Goal: Information Seeking & Learning: Learn about a topic

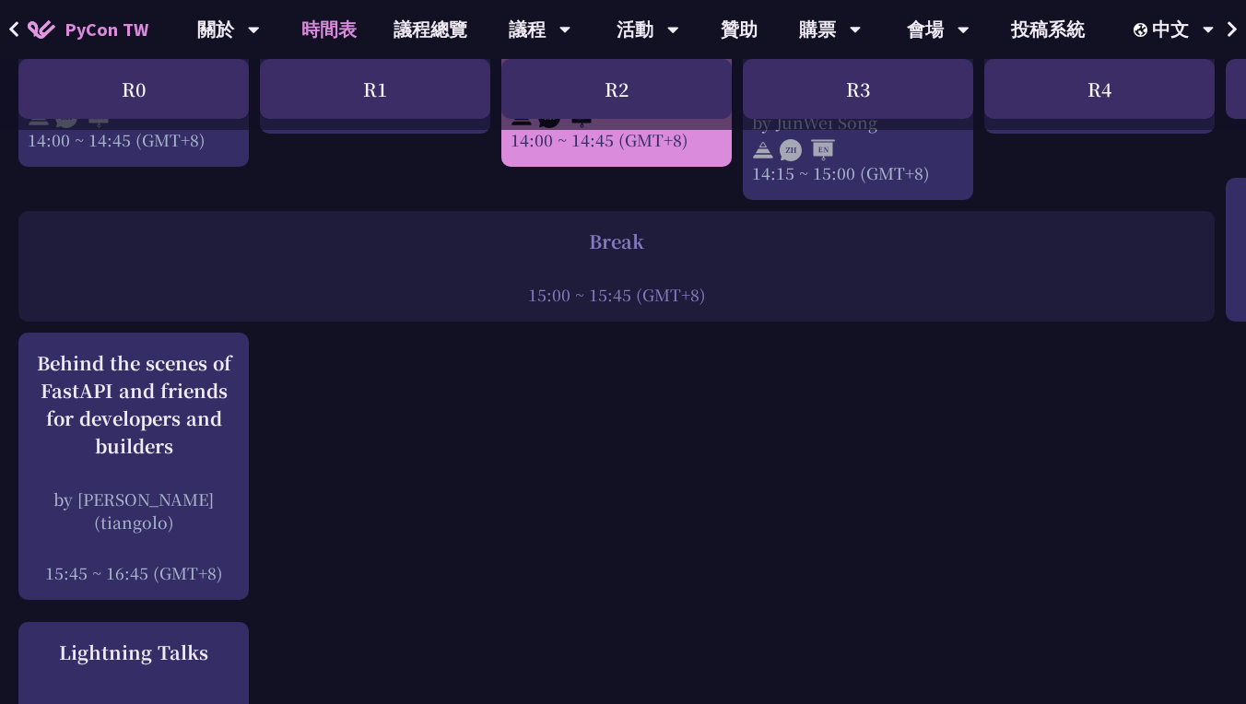
scroll to position [2236, 0]
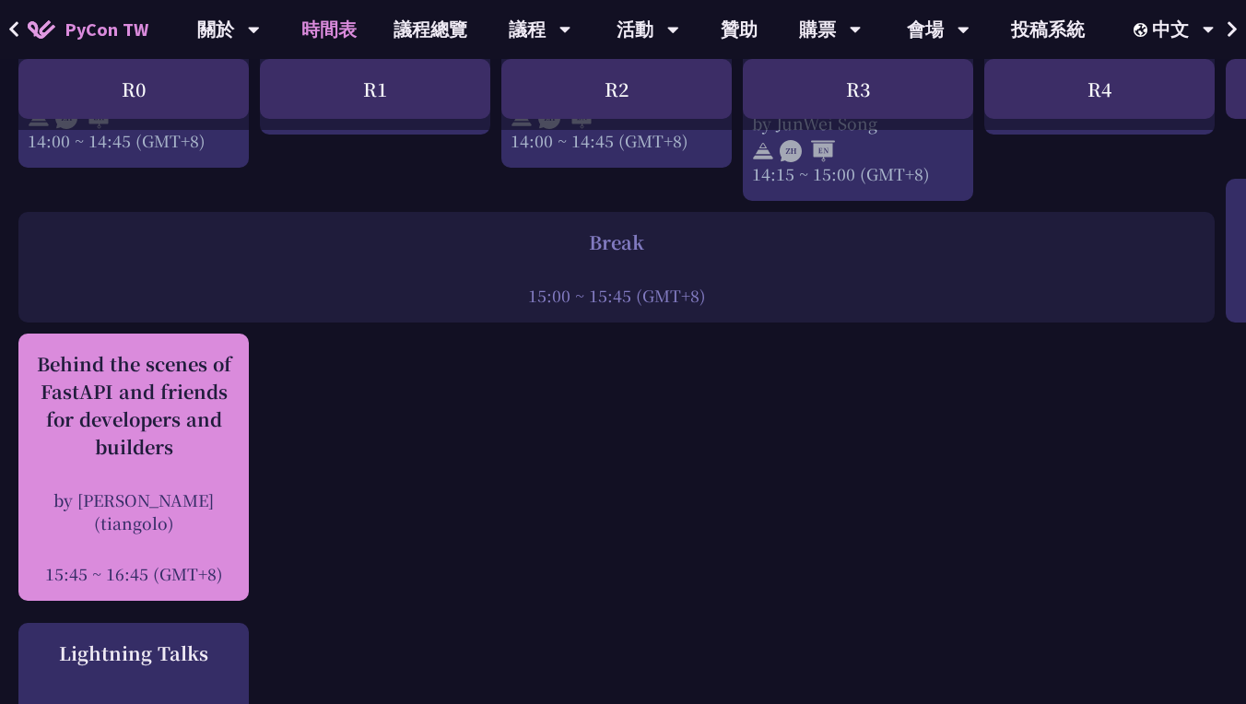
click at [143, 370] on div "Behind the scenes of FastAPI and friends for developers and builders" at bounding box center [134, 405] width 212 height 111
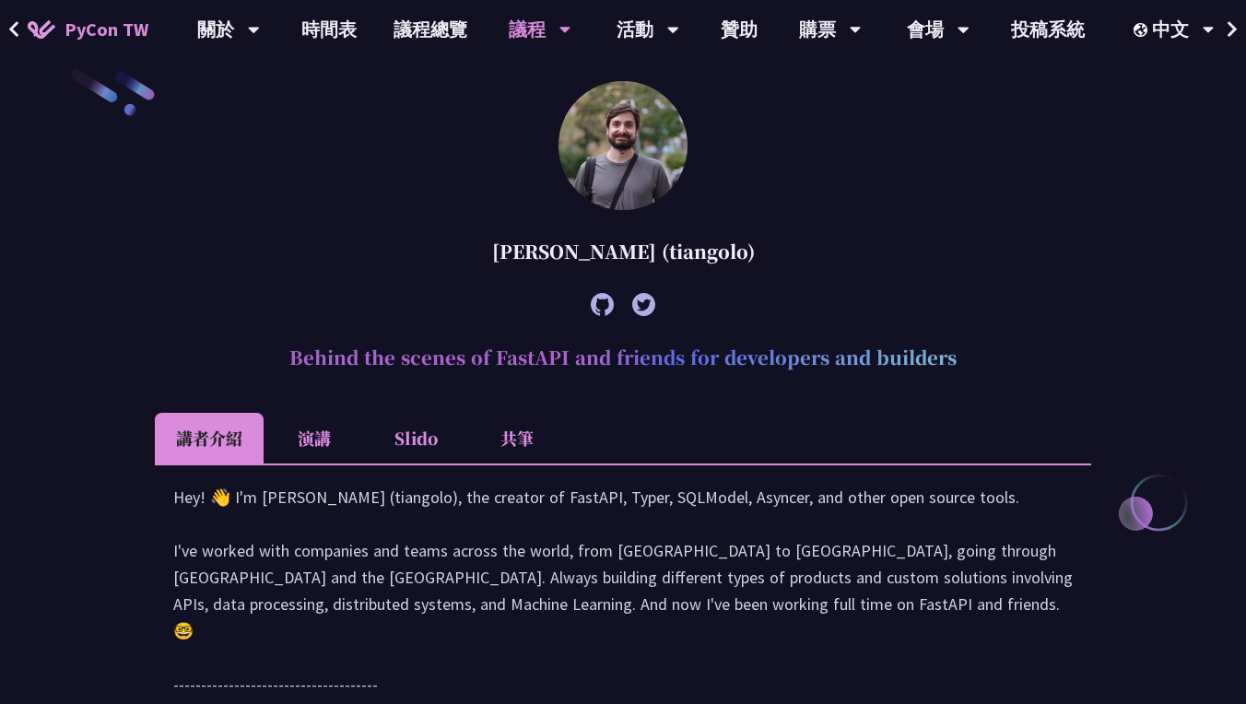
scroll to position [534, 0]
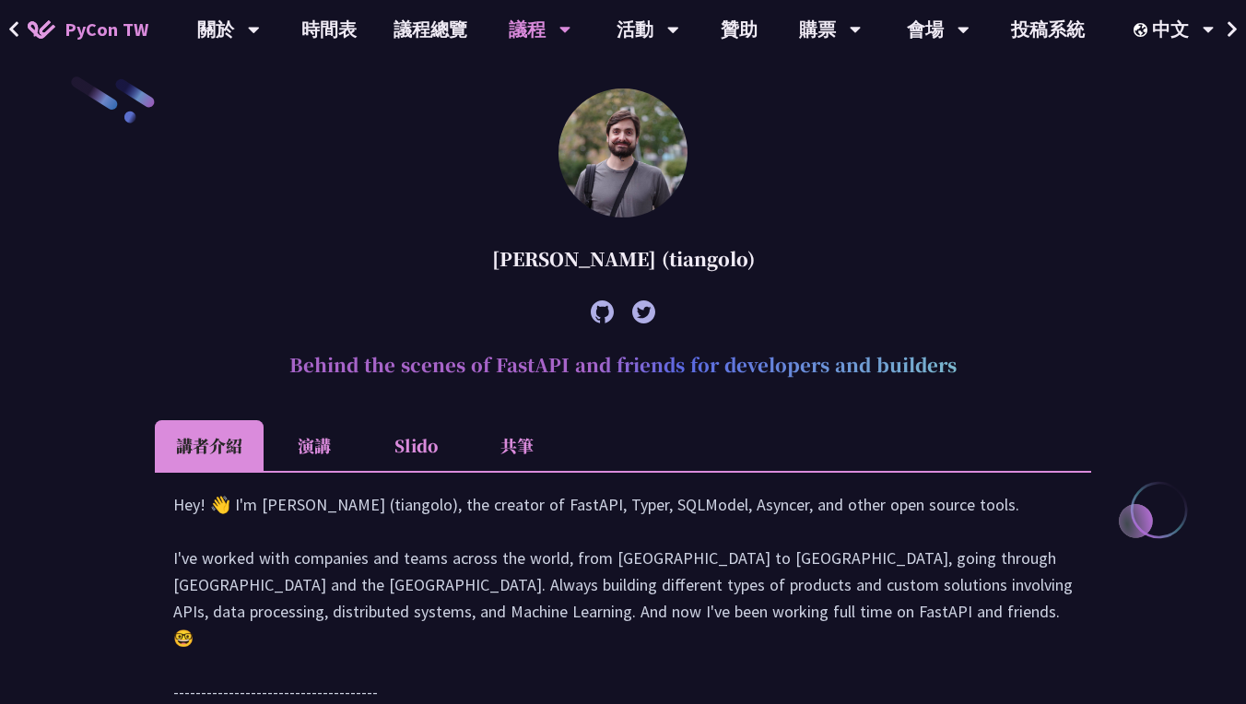
click at [457, 360] on h2 "Behind the scenes of FastAPI and friends for developers and builders" at bounding box center [623, 364] width 936 height 55
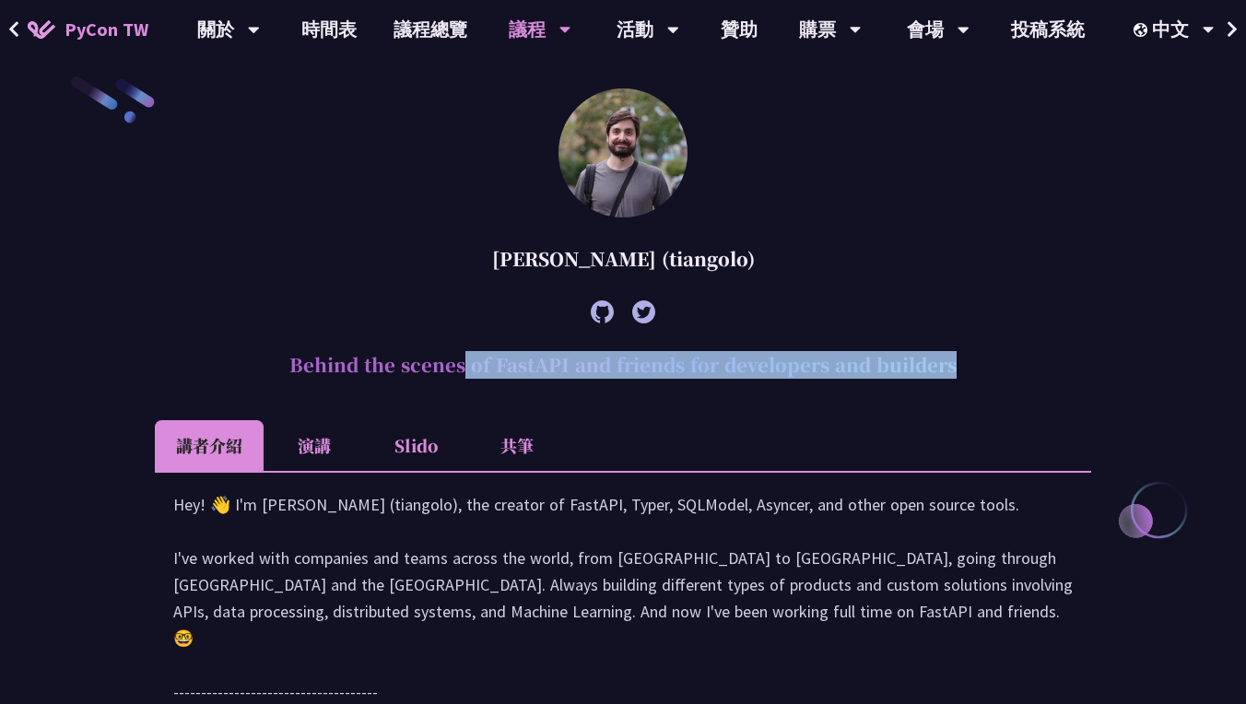
click at [457, 360] on h2 "Behind the scenes of FastAPI and friends for developers and builders" at bounding box center [623, 364] width 936 height 55
copy article "Behind the scenes of FastAPI and friends for developers and builders"
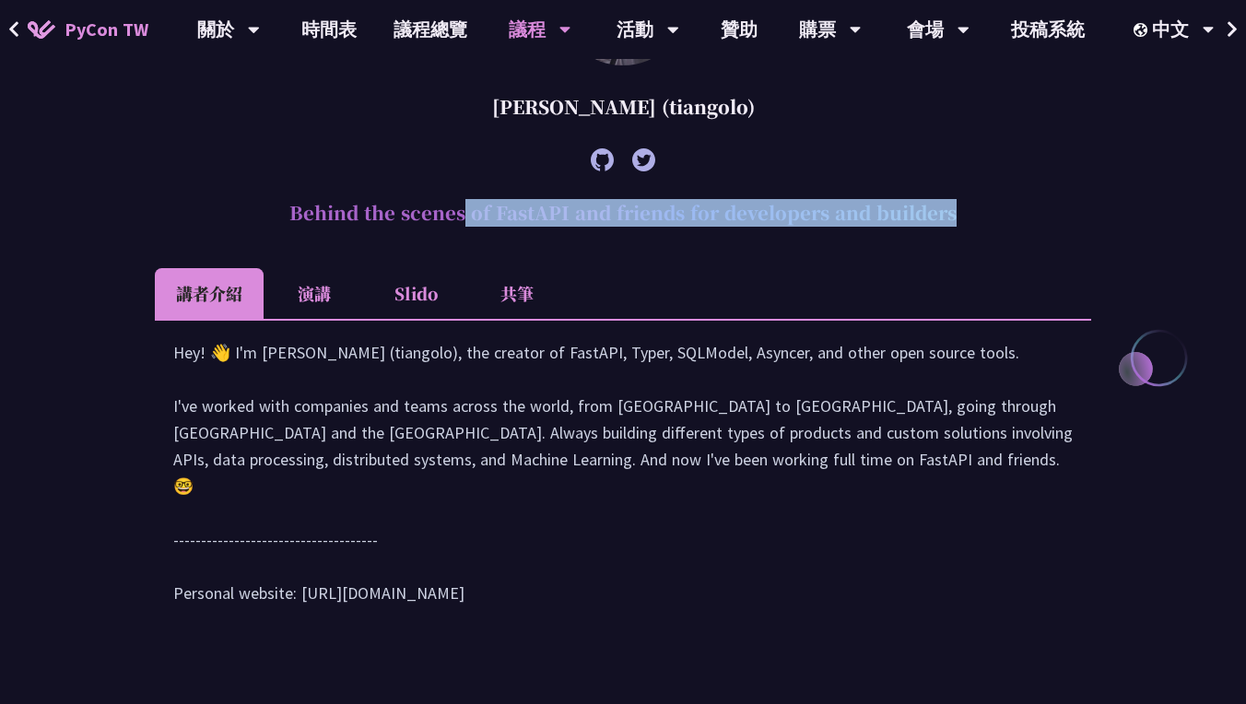
scroll to position [636, 0]
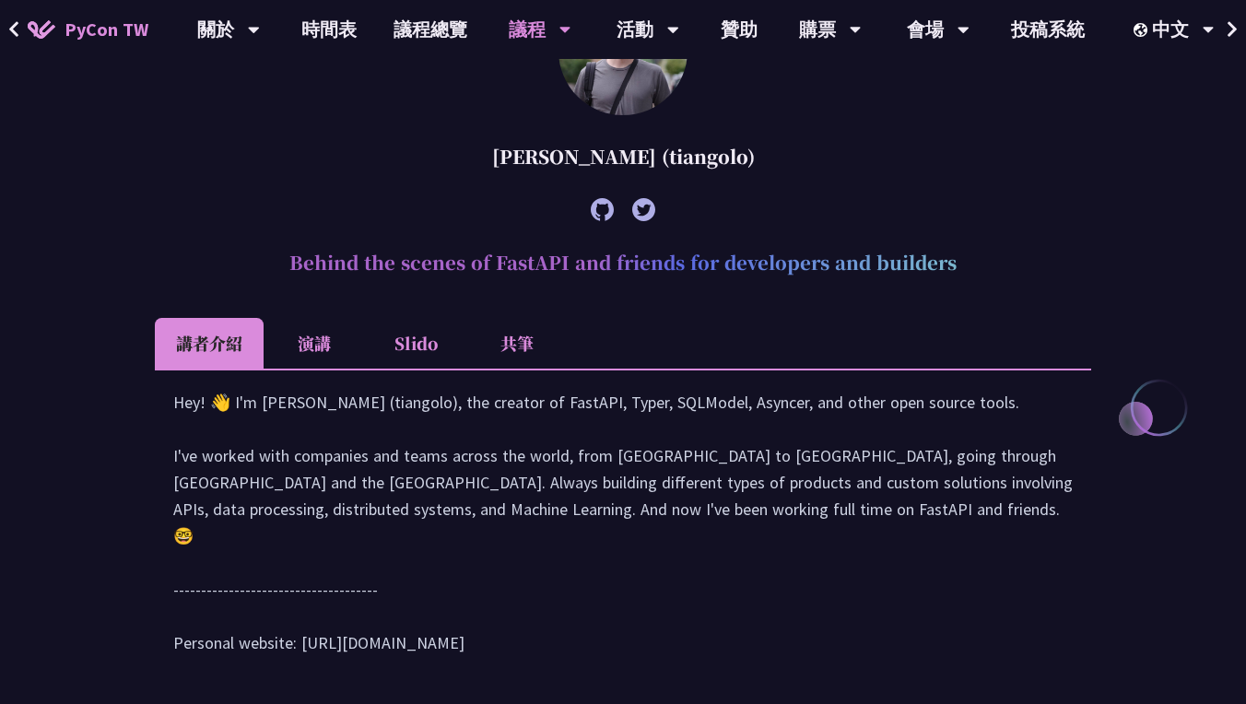
click at [303, 339] on li "演講" at bounding box center [314, 343] width 101 height 51
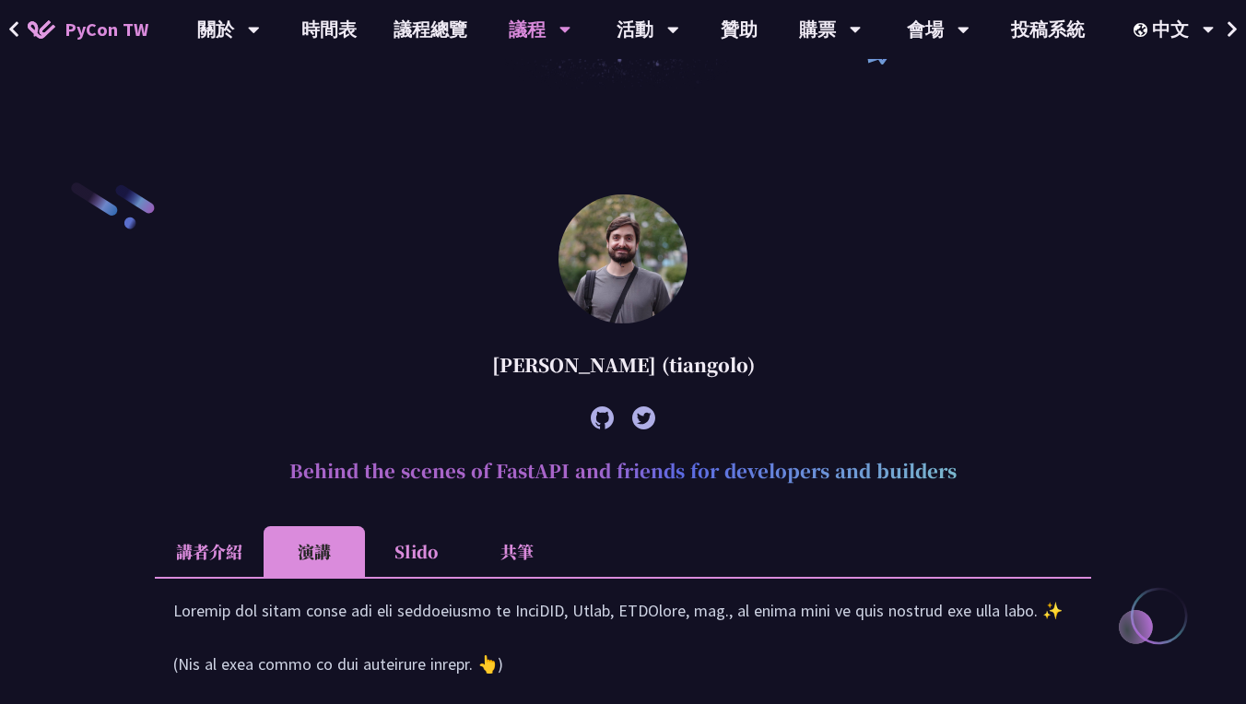
scroll to position [335, 0]
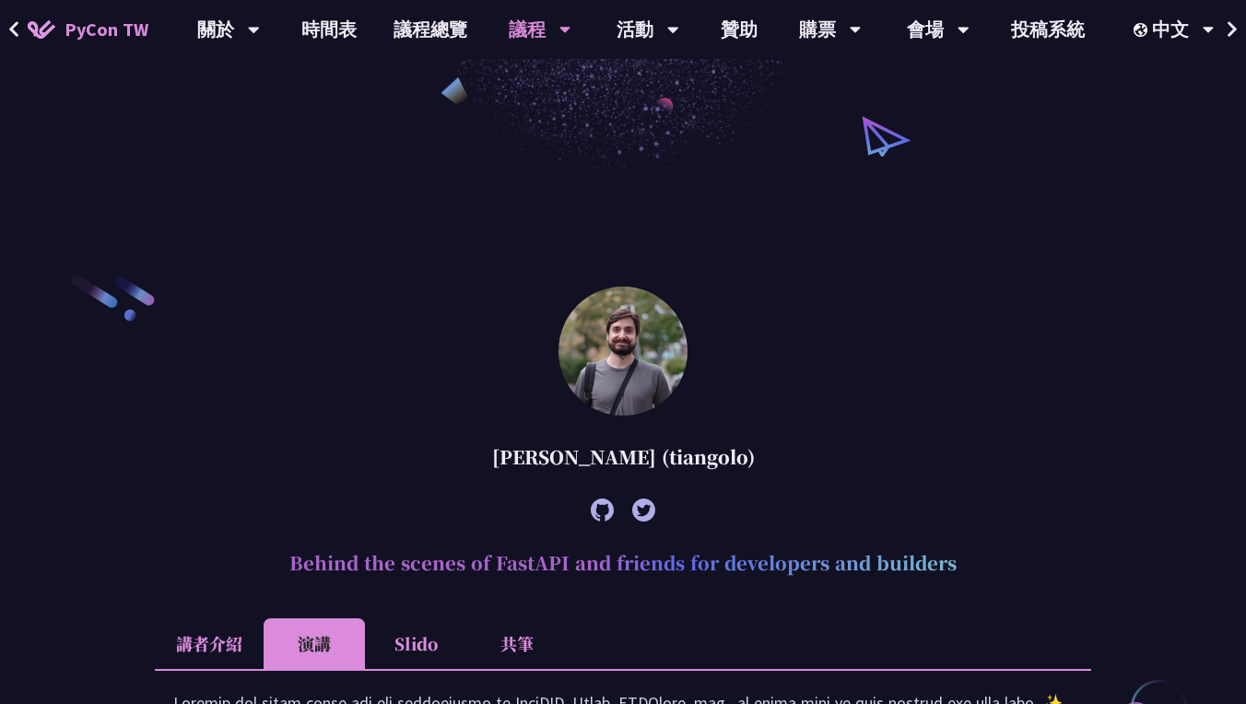
click at [432, 643] on li "Slido" at bounding box center [415, 643] width 101 height 51
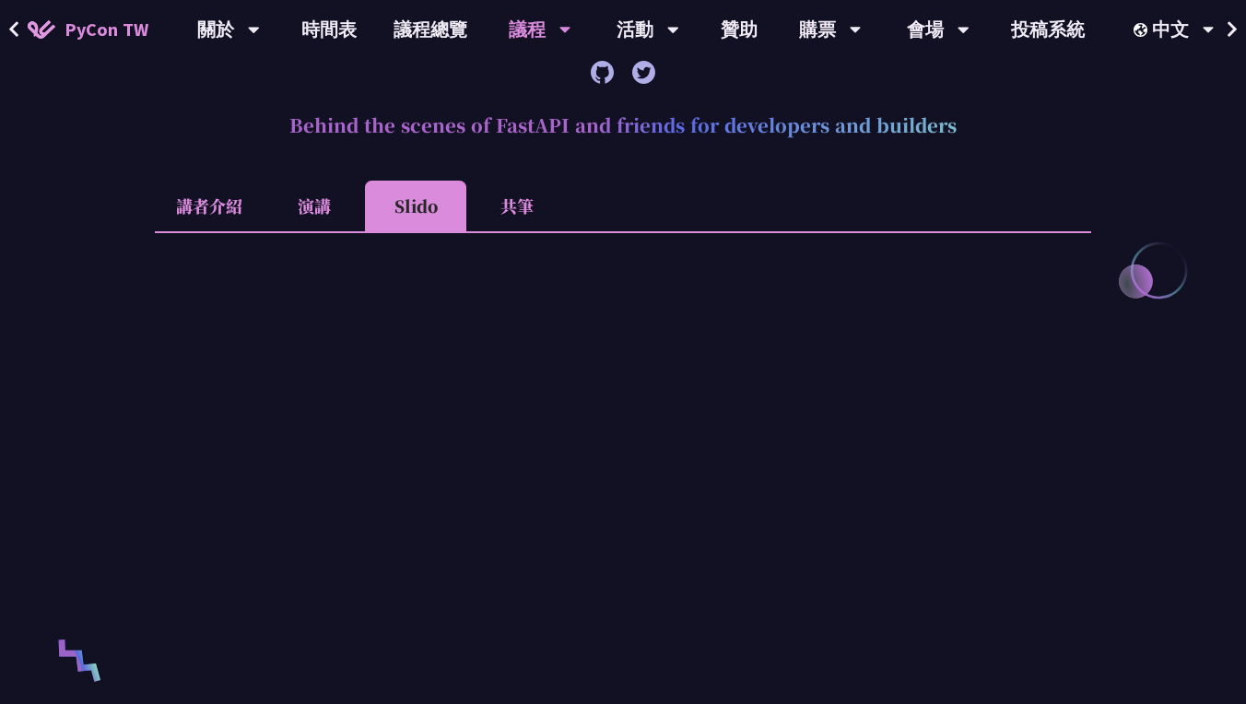
scroll to position [746, 0]
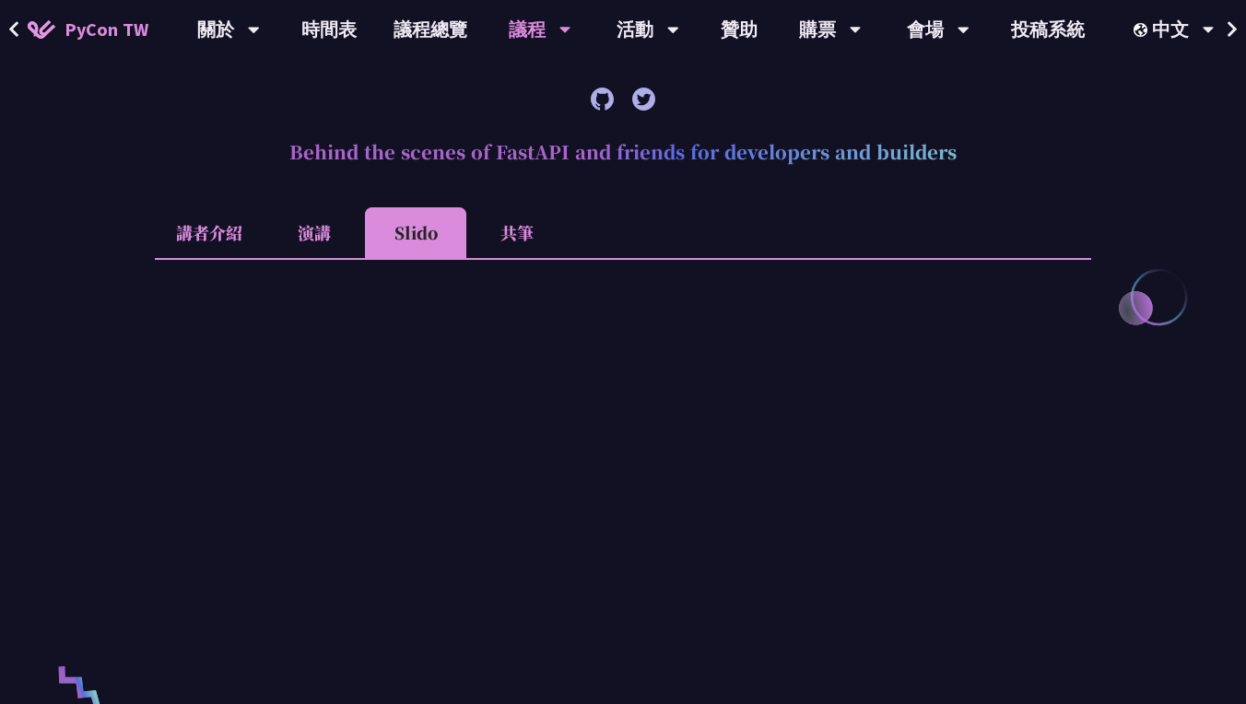
click at [412, 216] on li "Slido" at bounding box center [415, 232] width 101 height 51
click at [297, 230] on li "演講" at bounding box center [314, 232] width 101 height 51
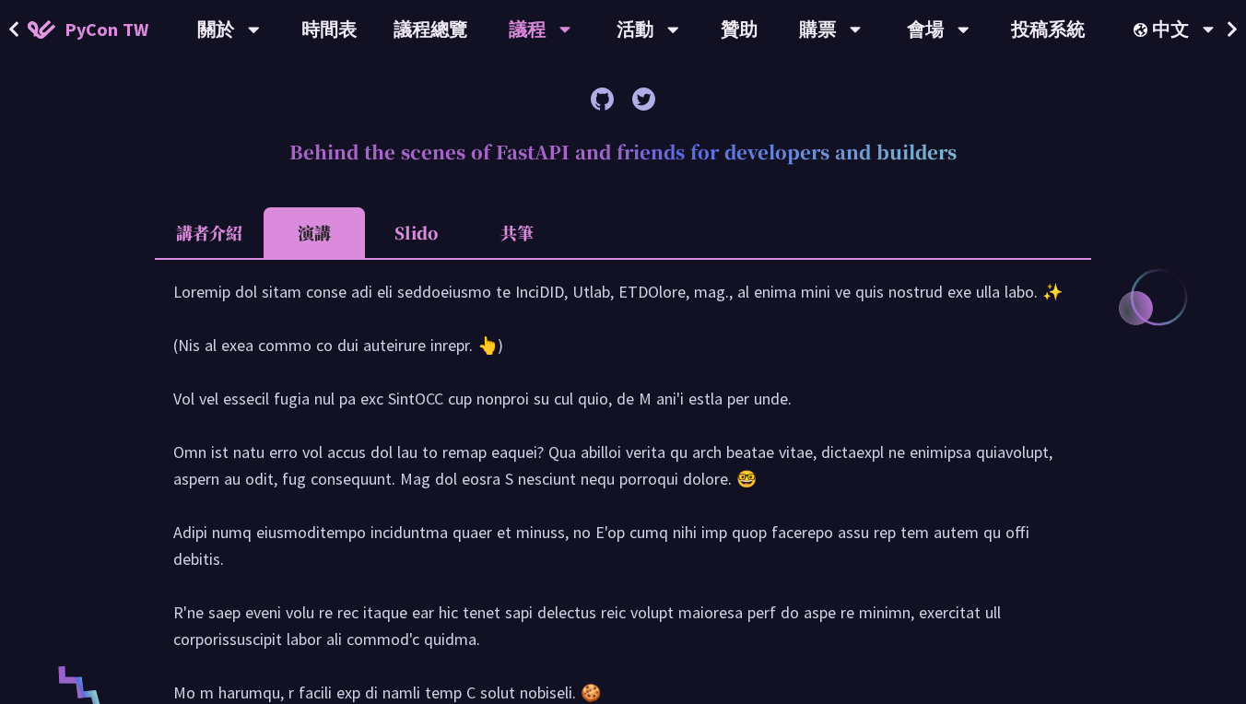
click at [502, 244] on li "共筆" at bounding box center [516, 232] width 101 height 51
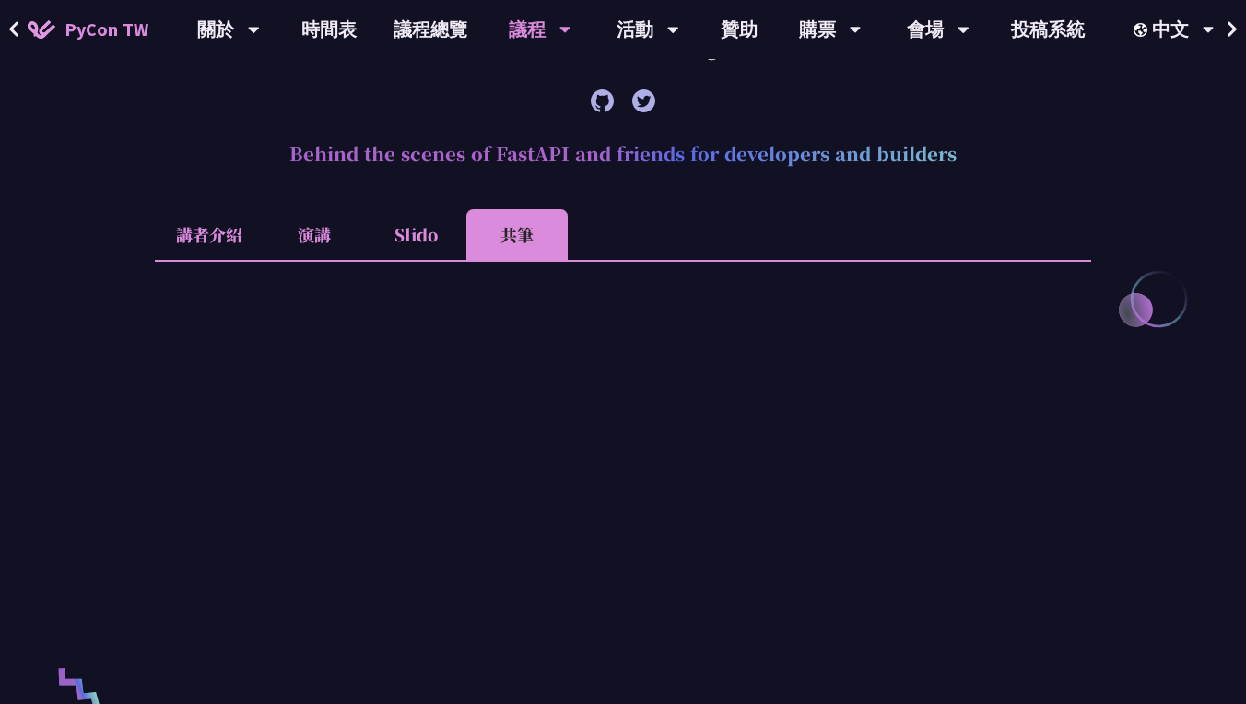
scroll to position [582, 0]
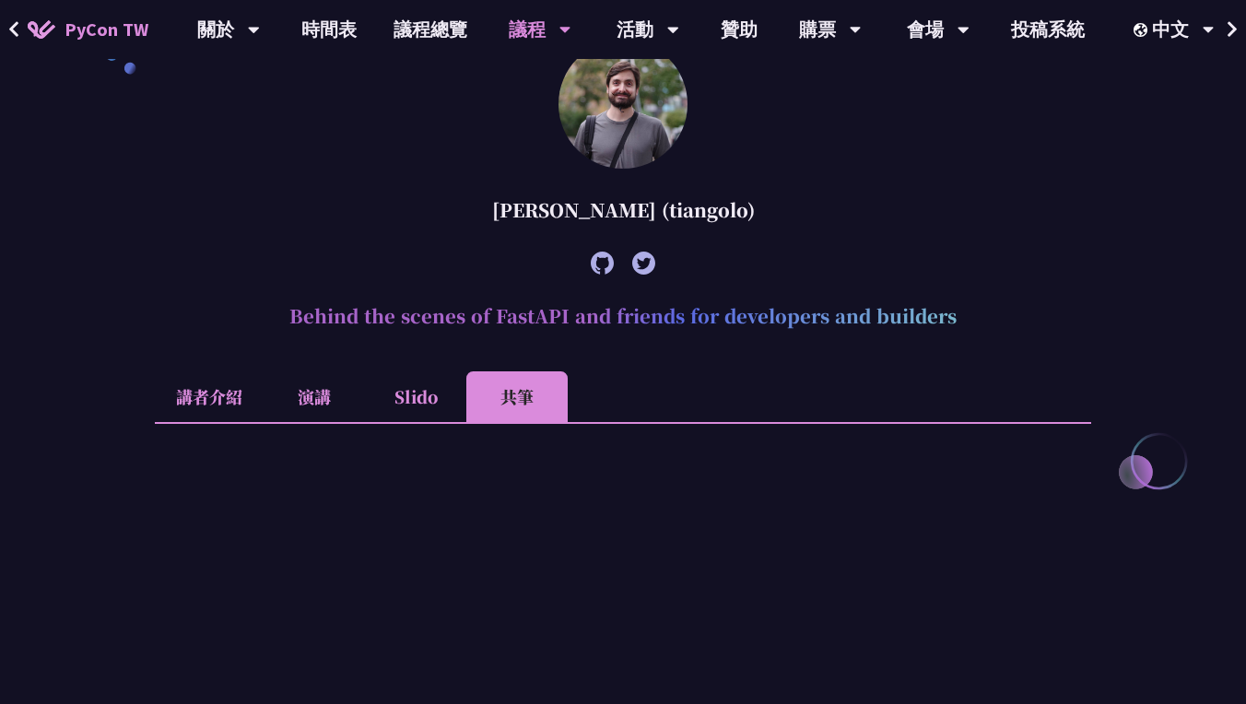
click at [414, 401] on li "Slido" at bounding box center [415, 396] width 101 height 51
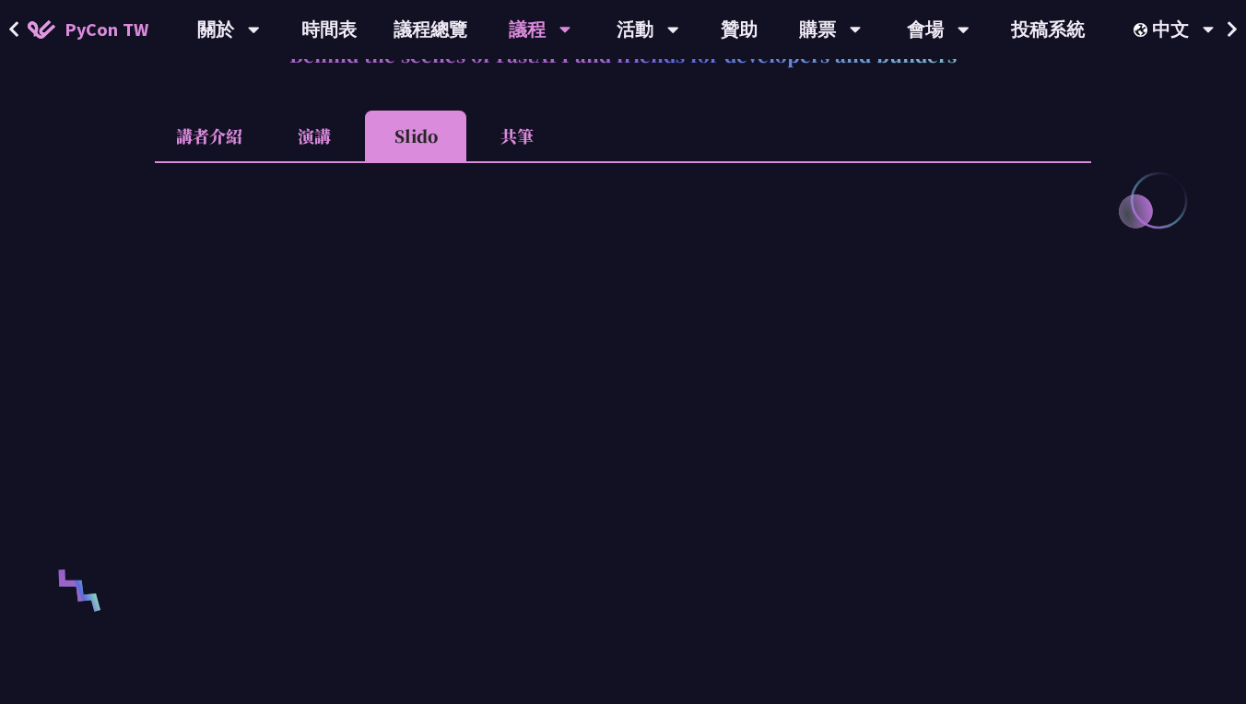
scroll to position [857, 0]
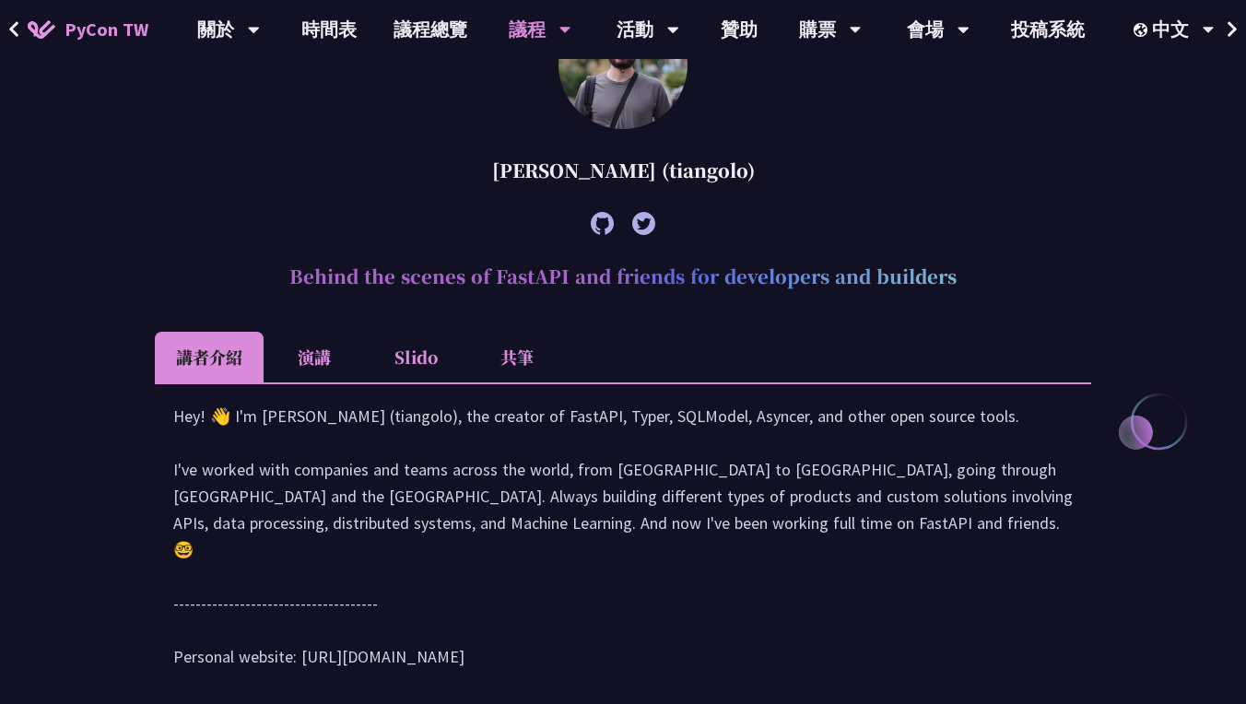
drag, startPoint x: 349, startPoint y: 176, endPoint x: 382, endPoint y: 352, distance: 179.0
click at [382, 352] on article "[PERSON_NAME] (tiangolo) Behind the scenes of FastAPI and friends for developer…" at bounding box center [623, 353] width 936 height 707
click at [351, 300] on h2 "Behind the scenes of FastAPI and friends for developers and builders" at bounding box center [623, 276] width 936 height 55
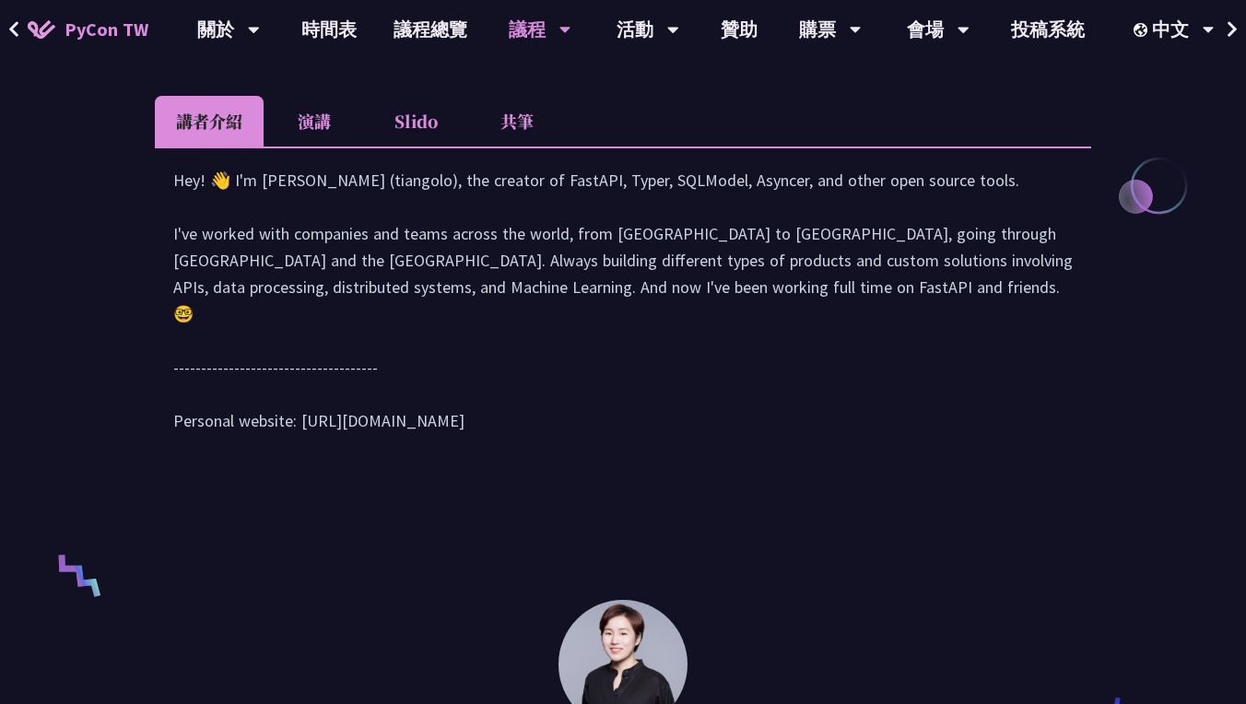
scroll to position [848, 0]
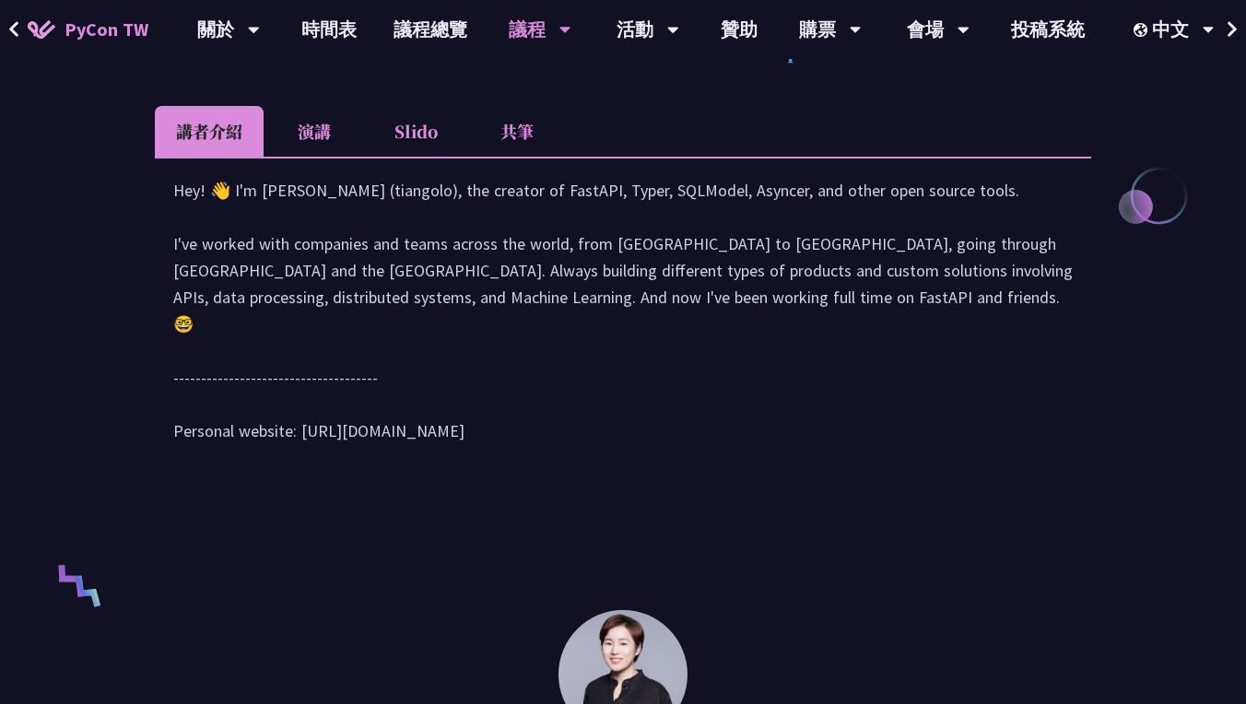
click at [312, 160] on div "Hey! 👋 I'm [PERSON_NAME] (tiangolo), the creator of FastAPI, Typer, SQLModel, A…" at bounding box center [623, 319] width 936 height 324
click at [320, 142] on li "演講" at bounding box center [314, 131] width 101 height 51
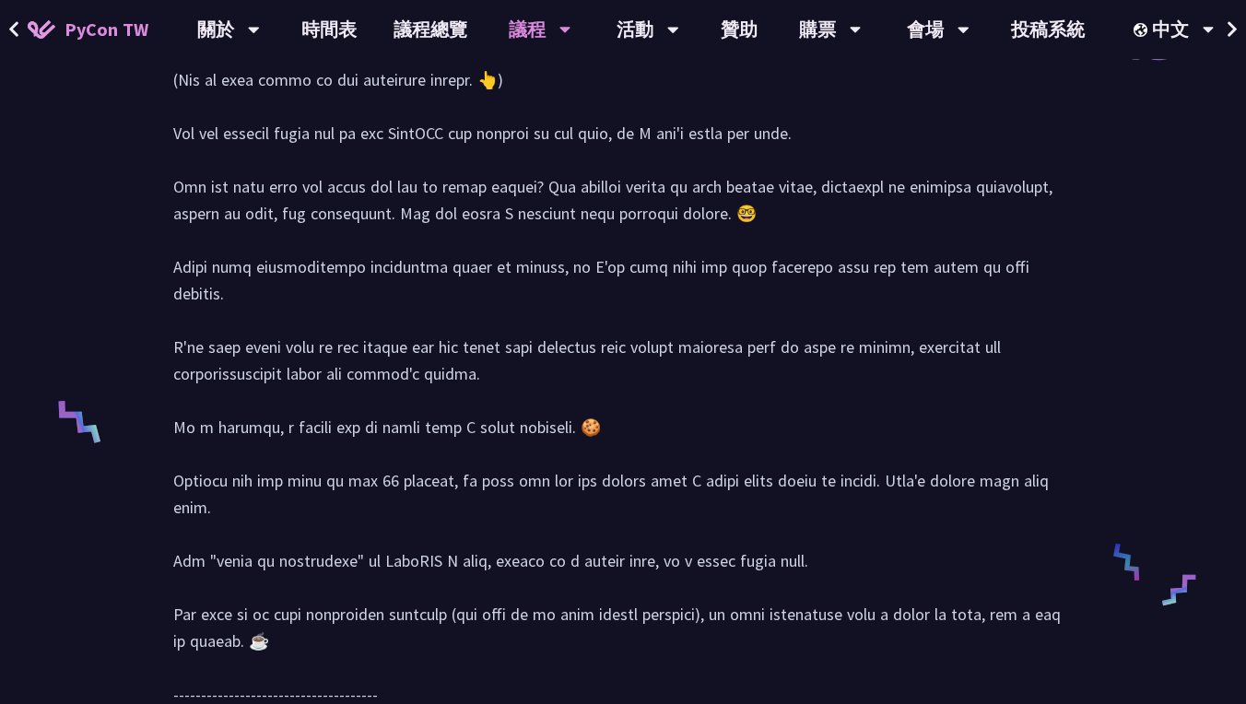
scroll to position [821, 0]
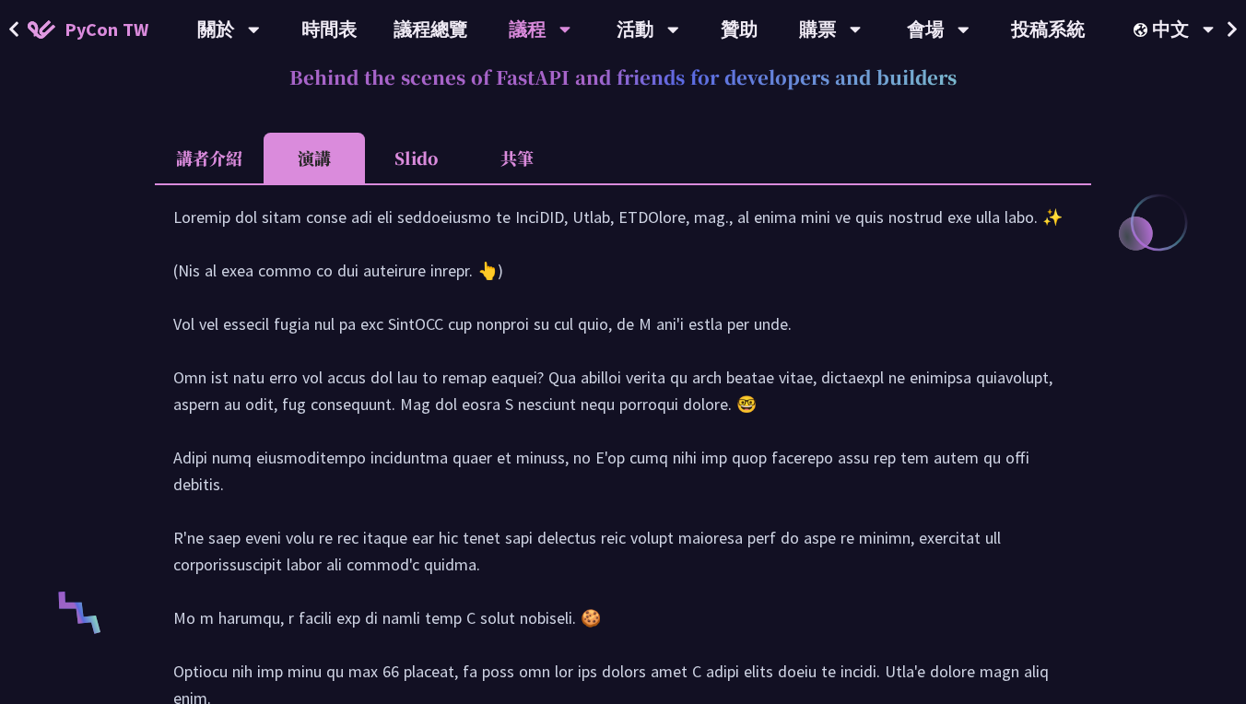
click at [415, 147] on li "Slido" at bounding box center [415, 158] width 101 height 51
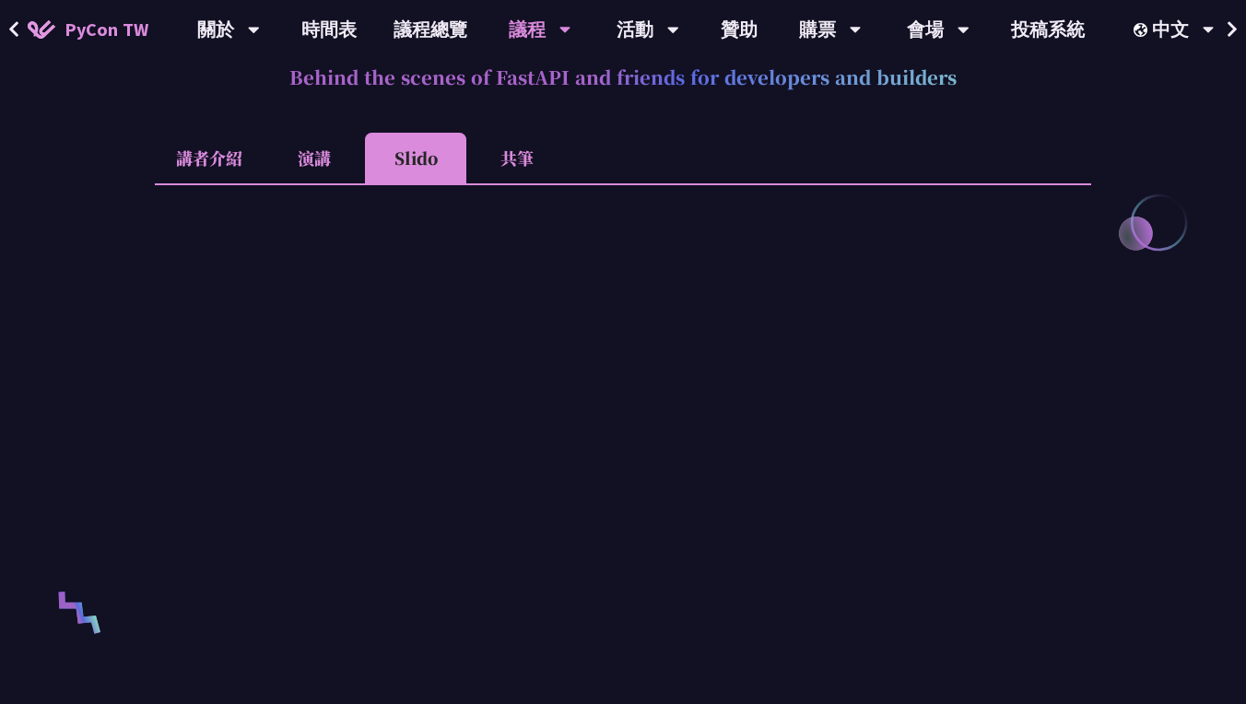
click at [189, 160] on li "講者介紹" at bounding box center [209, 158] width 109 height 51
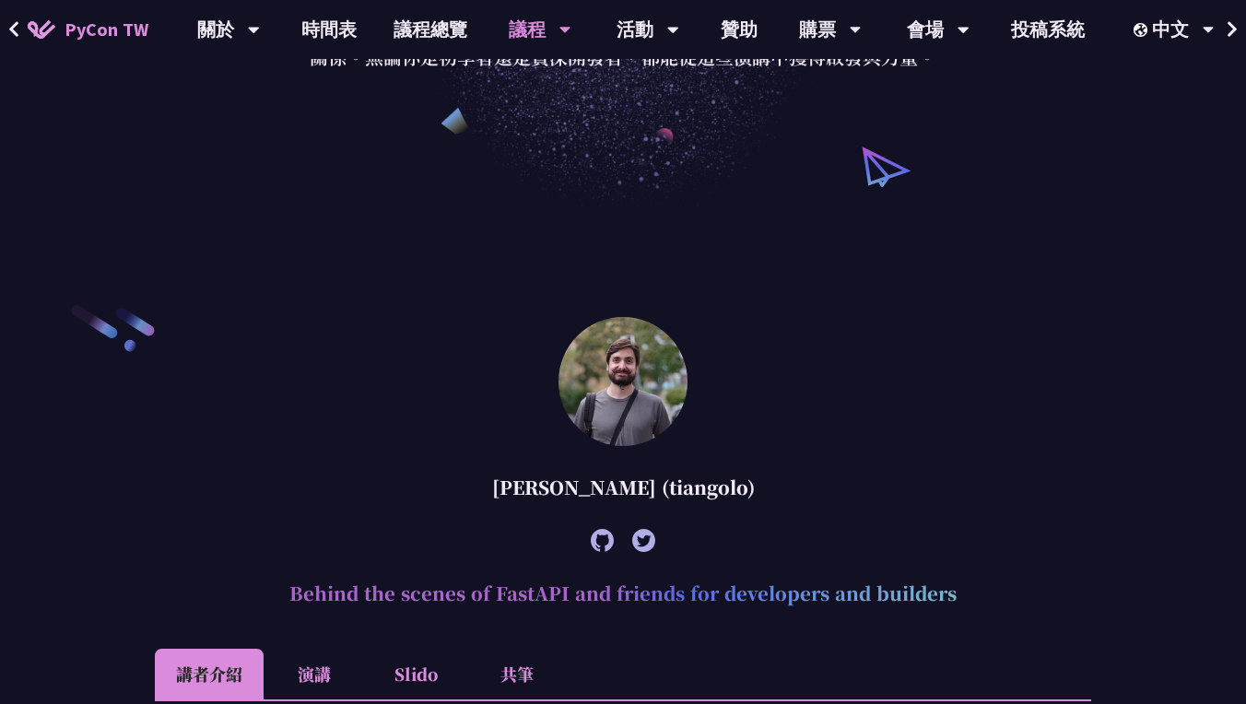
scroll to position [271, 0]
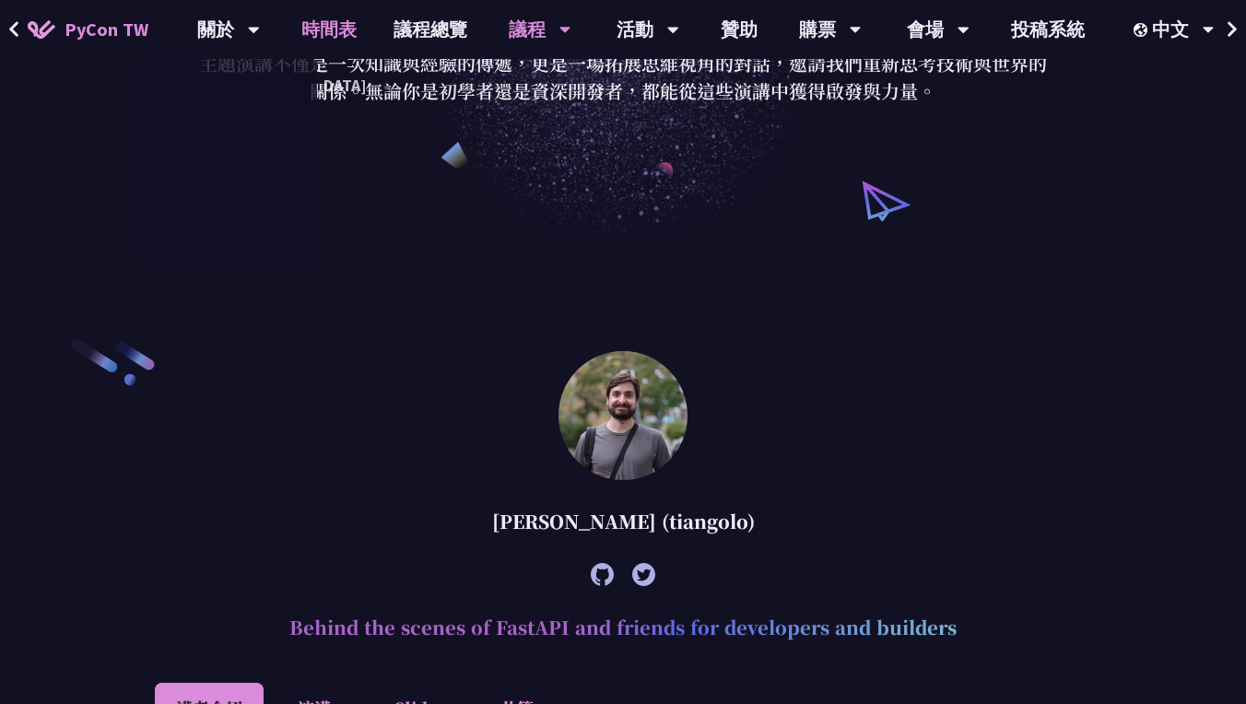
click at [317, 37] on link "時間表" at bounding box center [329, 29] width 92 height 59
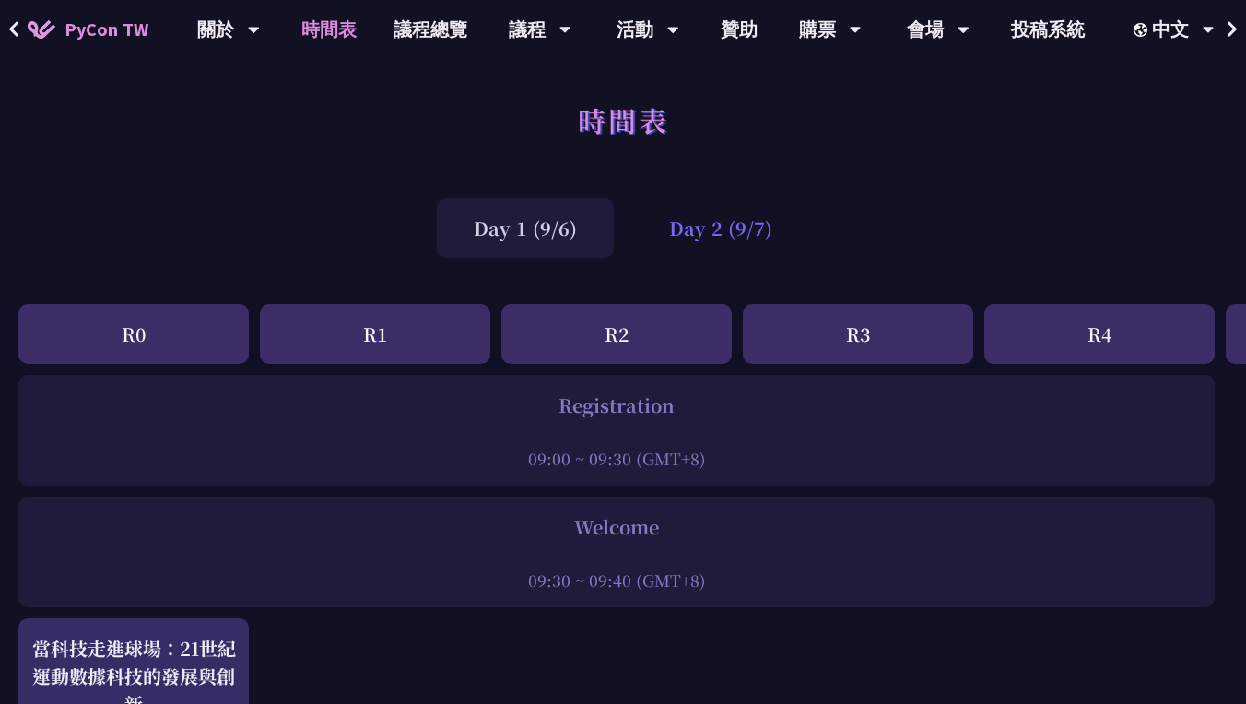
click at [687, 224] on div "Day 2 (9/7)" at bounding box center [720, 228] width 177 height 60
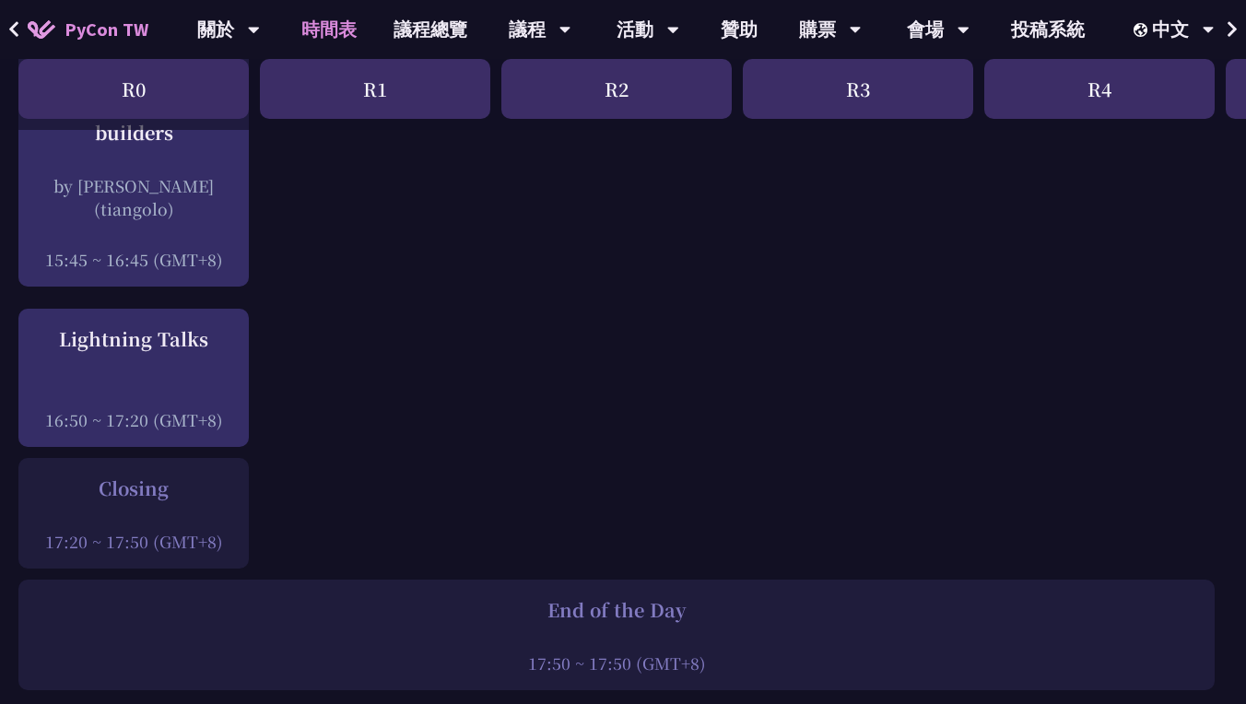
scroll to position [2586, 0]
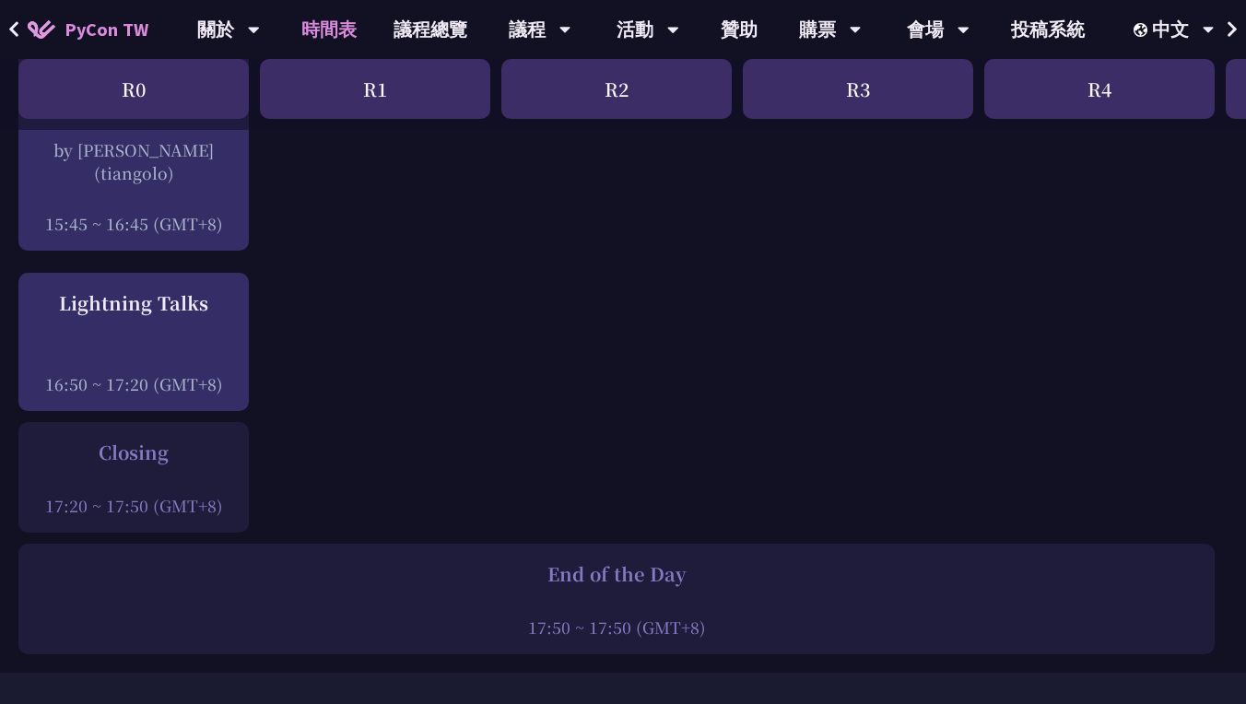
click at [181, 466] on div at bounding box center [134, 480] width 212 height 28
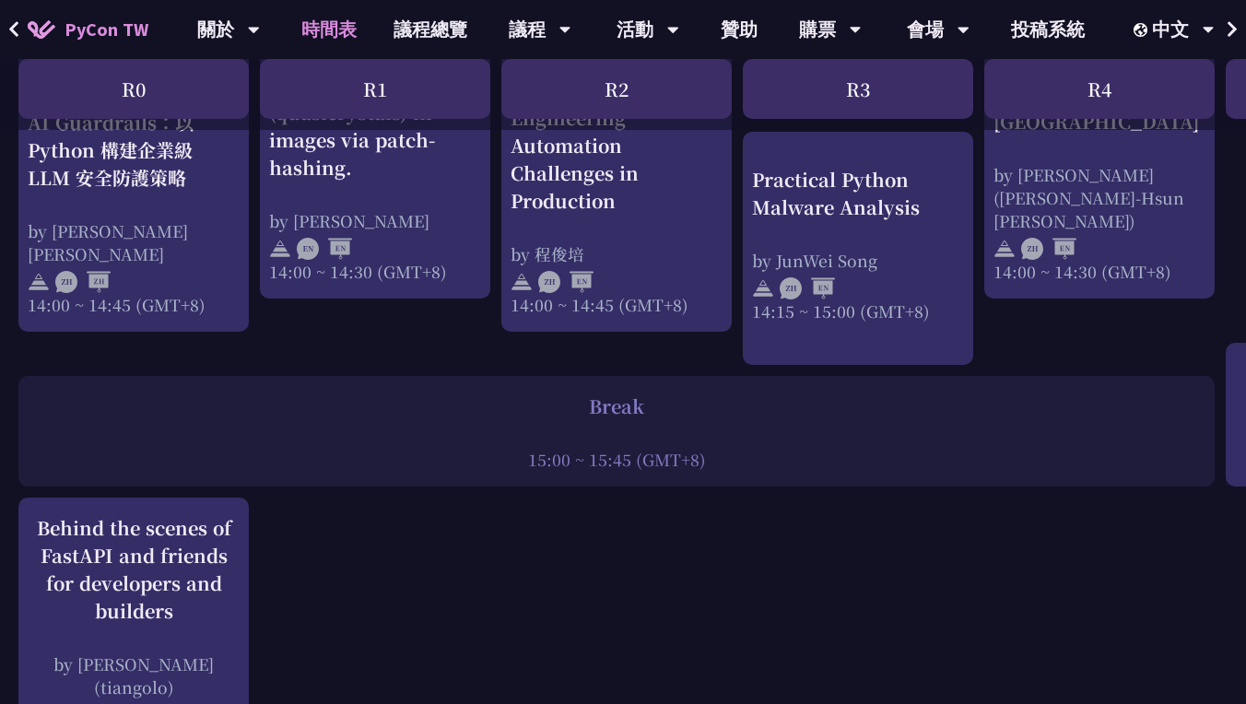
scroll to position [2055, 0]
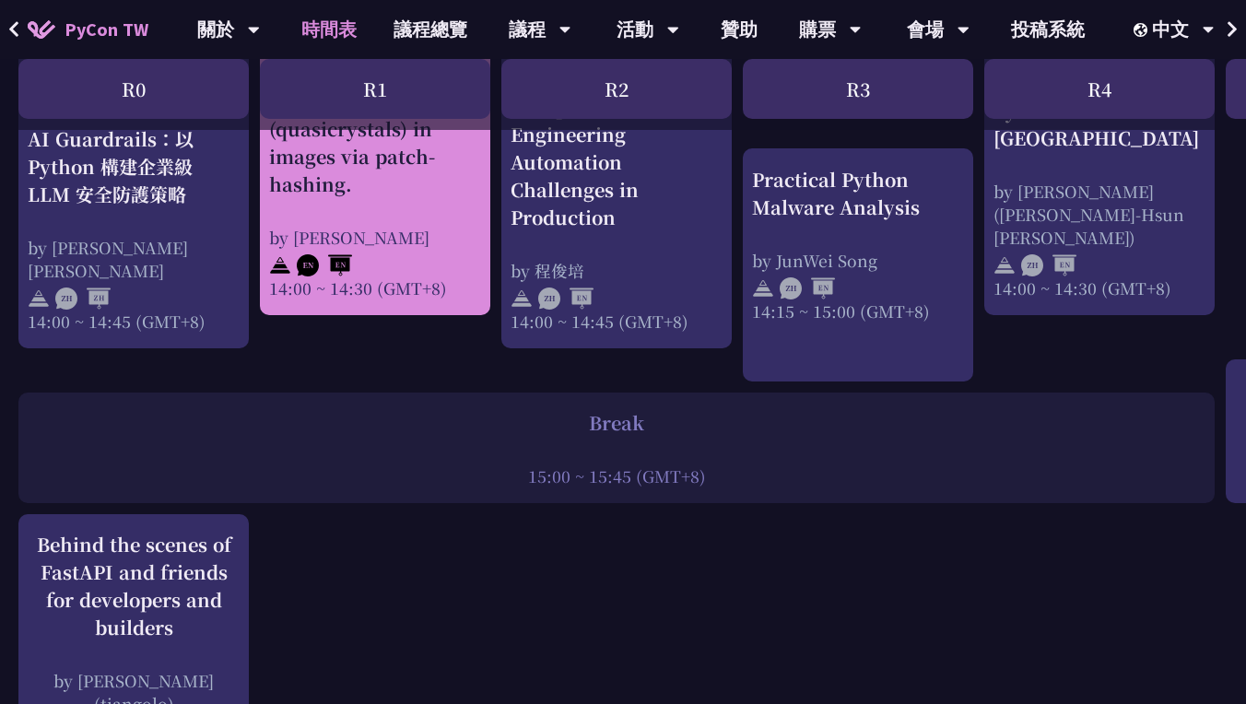
click at [419, 280] on div "14:00 ~ 14:30 (GMT+8)" at bounding box center [375, 287] width 212 height 23
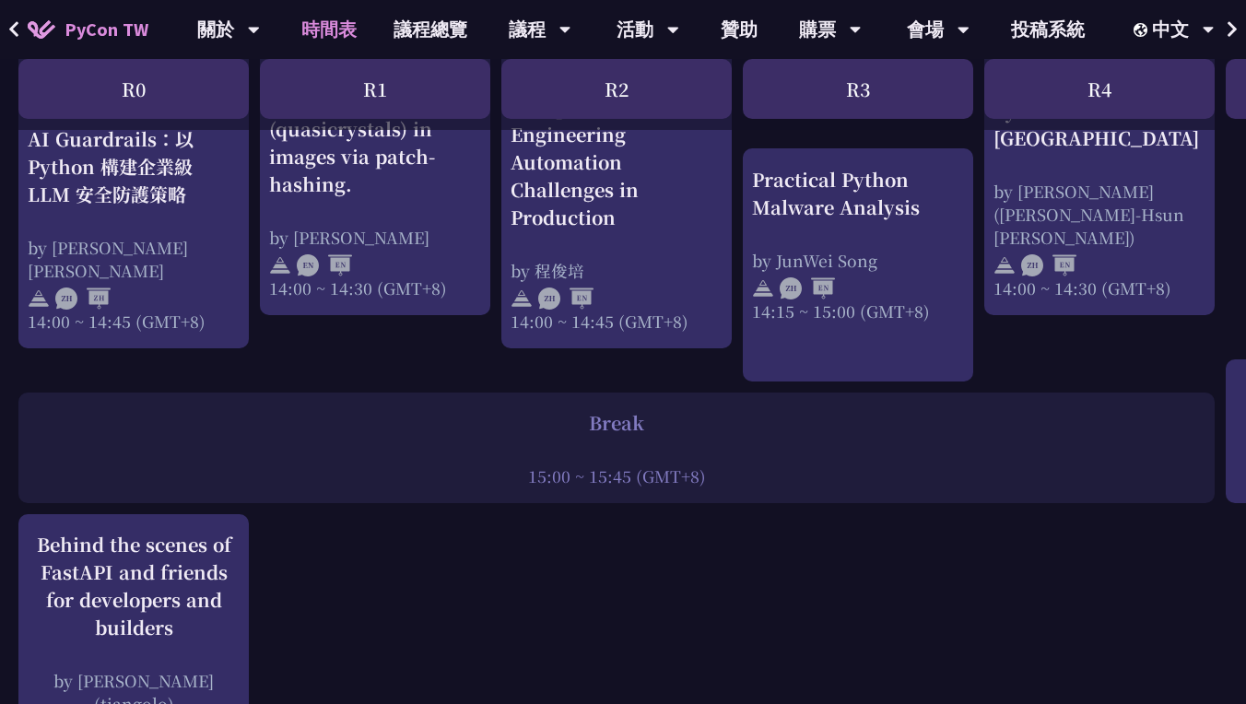
scroll to position [2055, 711]
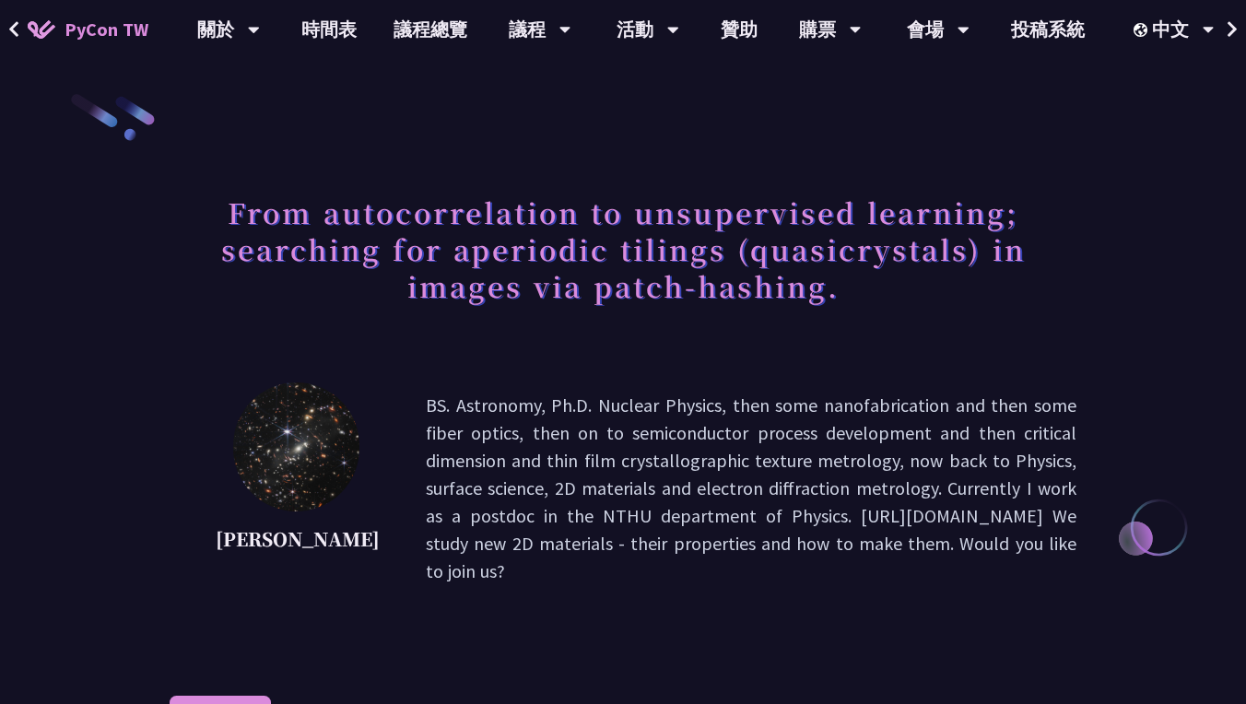
click at [603, 521] on p "BS. Astronomy, Ph.D. Nuclear Physics, then some nanofabrication and then some f…" at bounding box center [751, 489] width 651 height 194
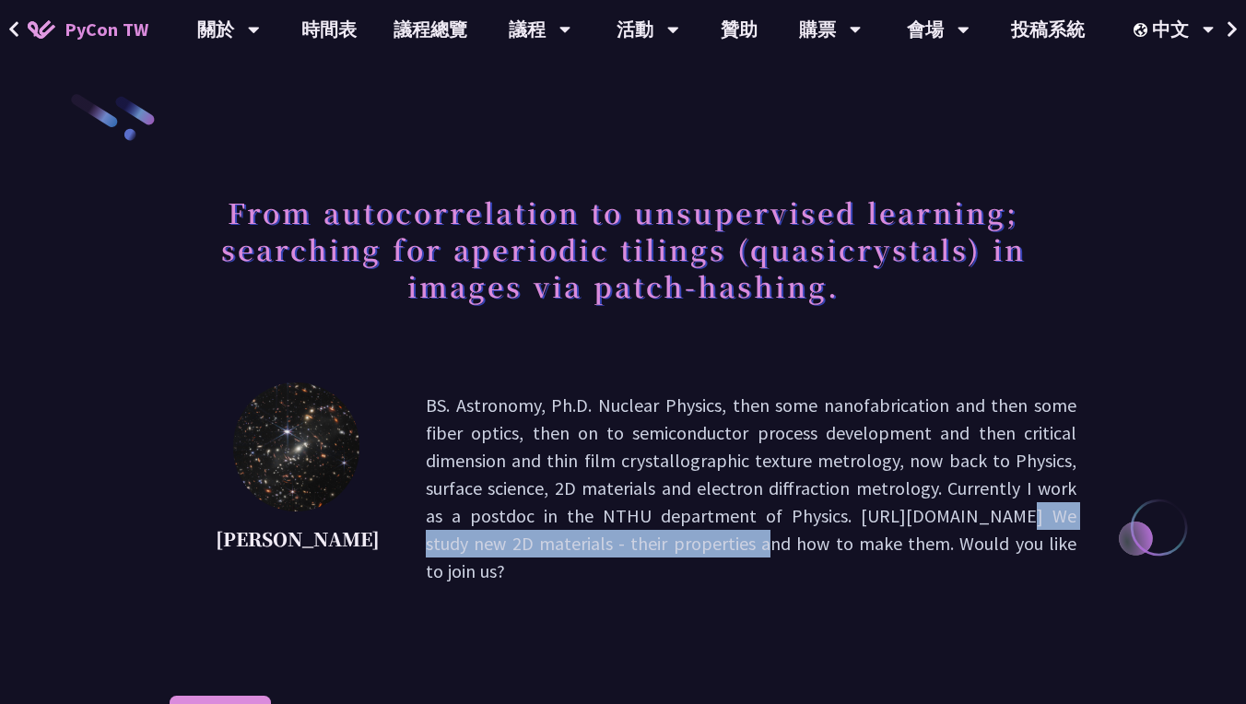
drag, startPoint x: 603, startPoint y: 521, endPoint x: 940, endPoint y: 513, distance: 337.4
click at [940, 513] on p "BS. Astronomy, Ph.D. Nuclear Physics, then some nanofabrication and then some f…" at bounding box center [751, 489] width 651 height 194
copy p "https://sites.google.com/view/sjt-surfacescience"
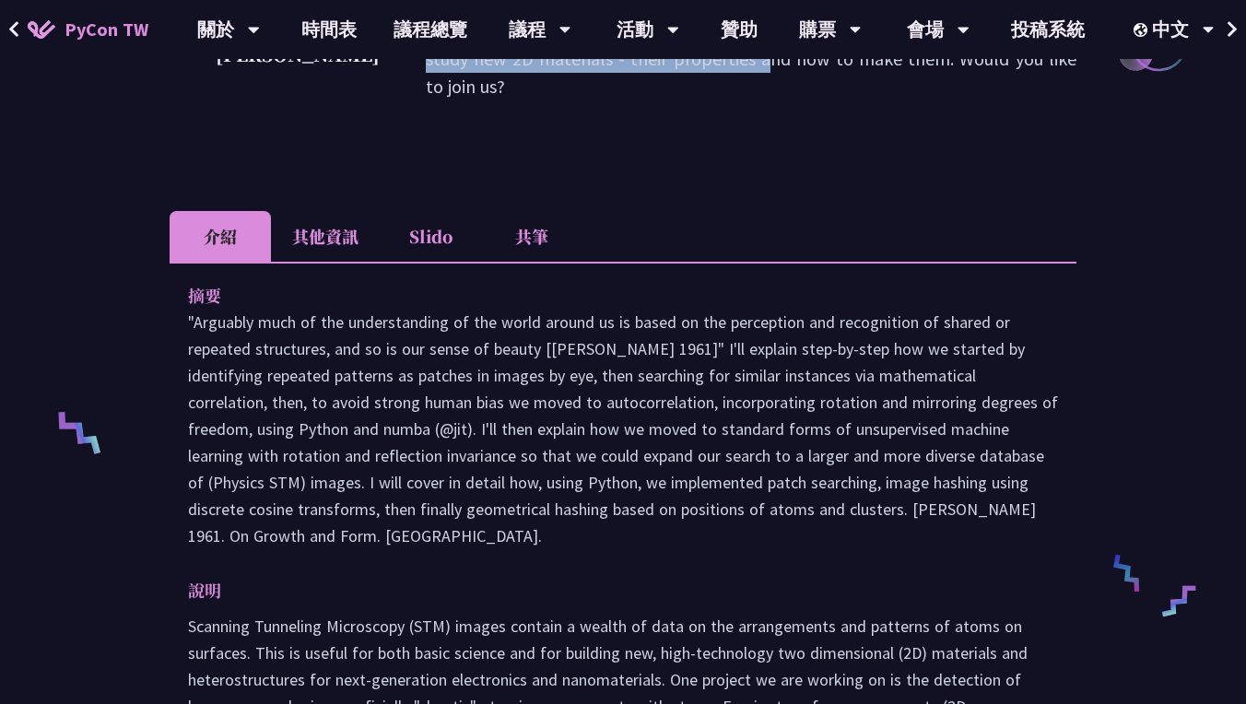
scroll to position [851, 0]
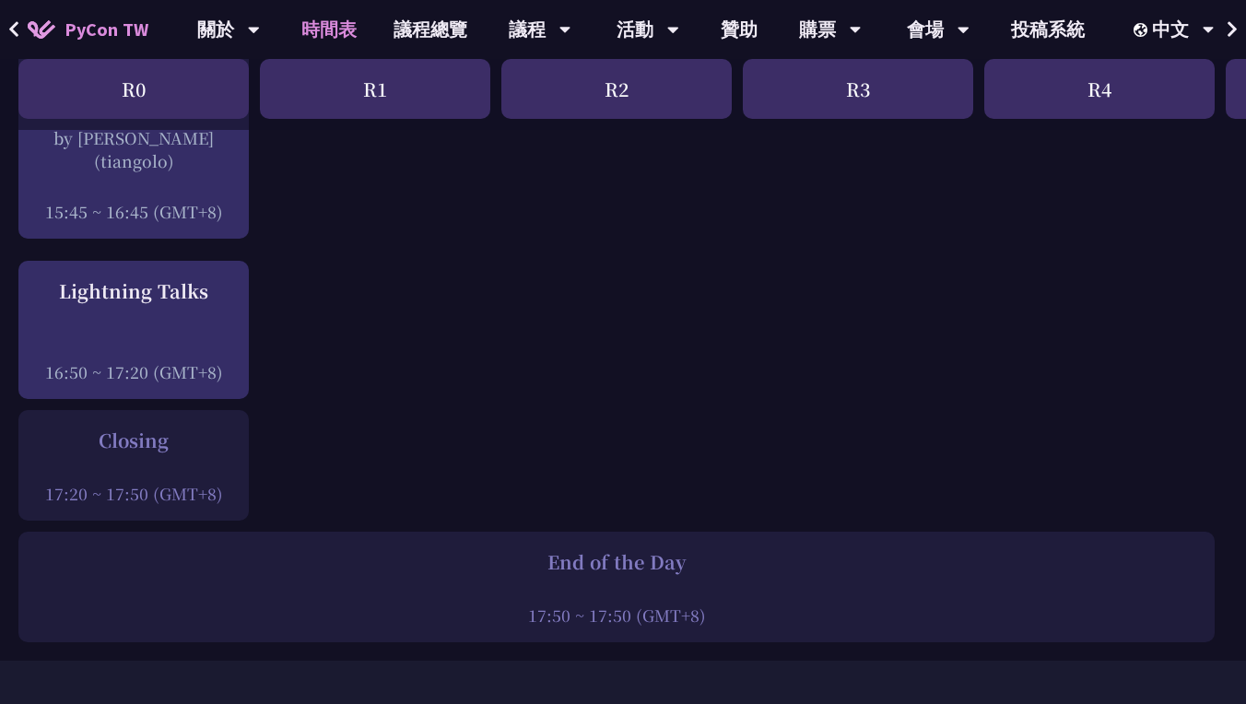
scroll to position [2573, 0]
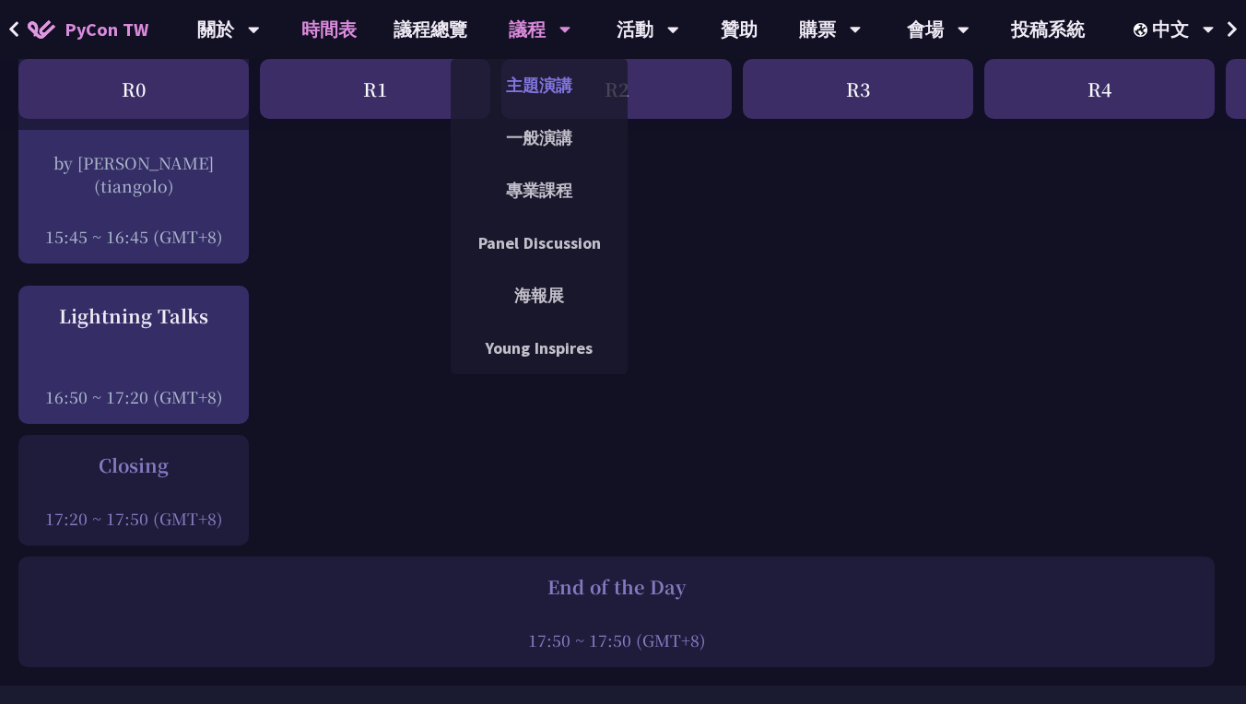
click at [535, 90] on link "主題演講" at bounding box center [539, 85] width 177 height 43
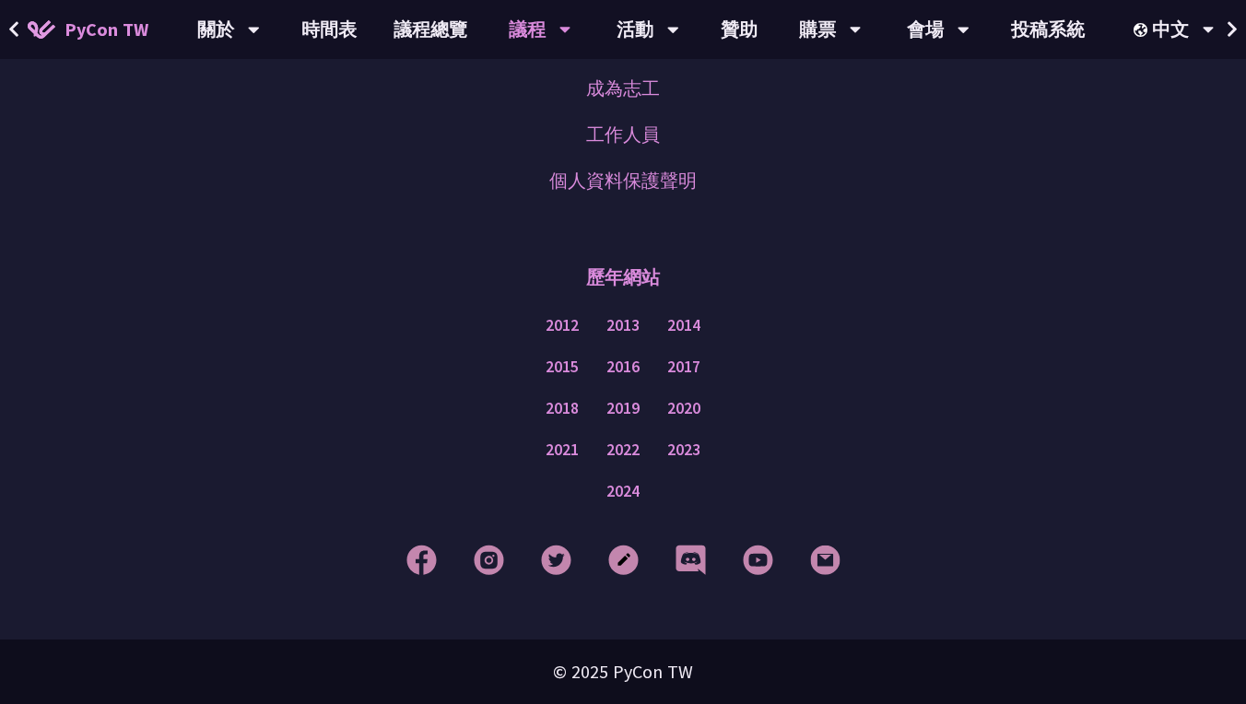
scroll to position [3363, 0]
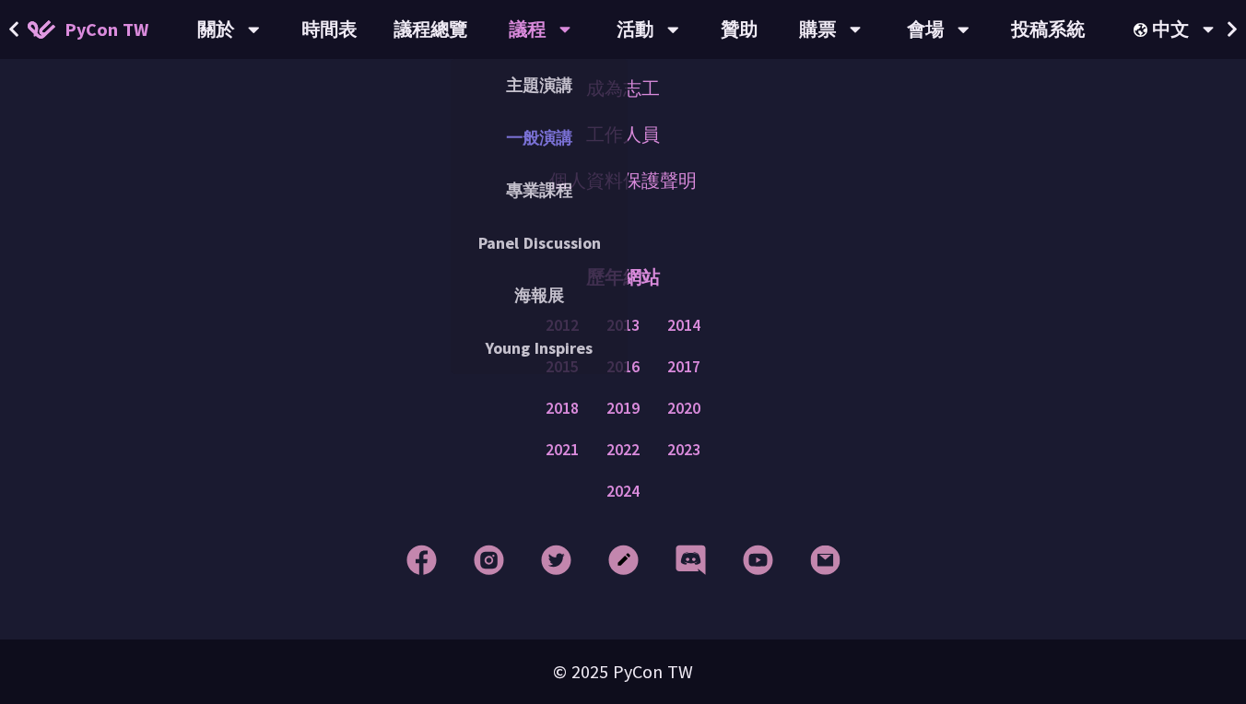
click at [548, 140] on link "一般演講" at bounding box center [539, 137] width 177 height 43
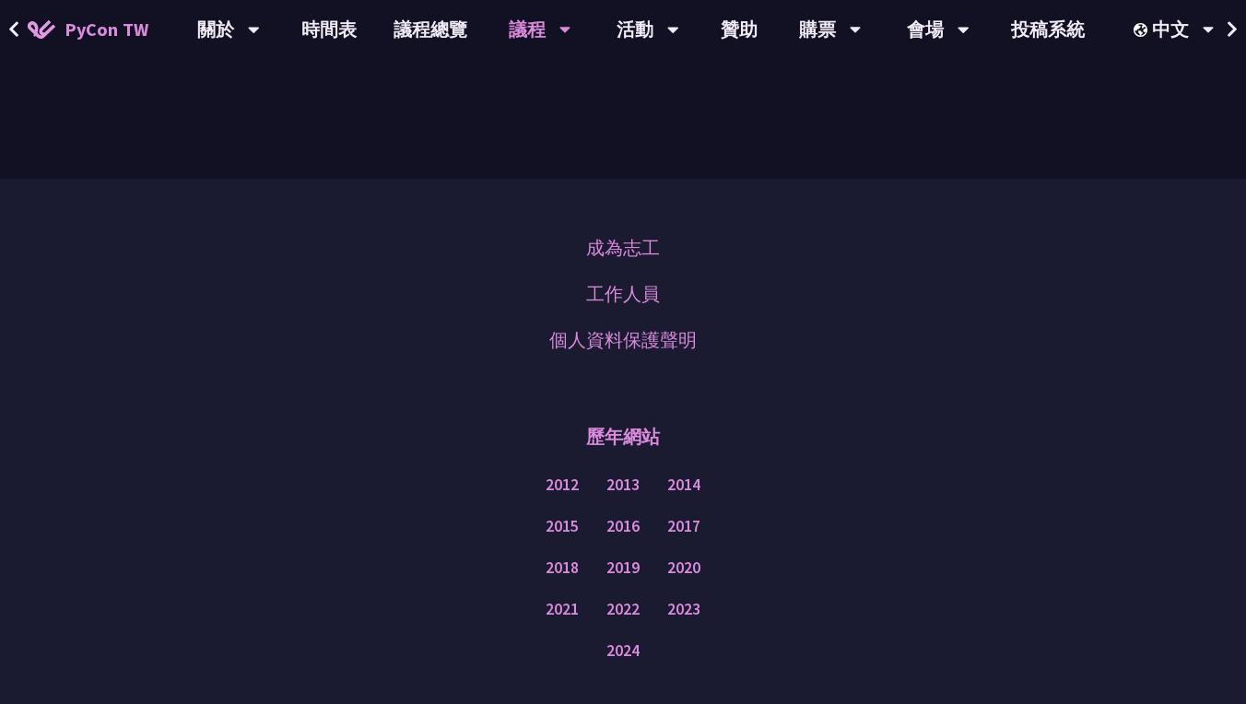
scroll to position [5881, 0]
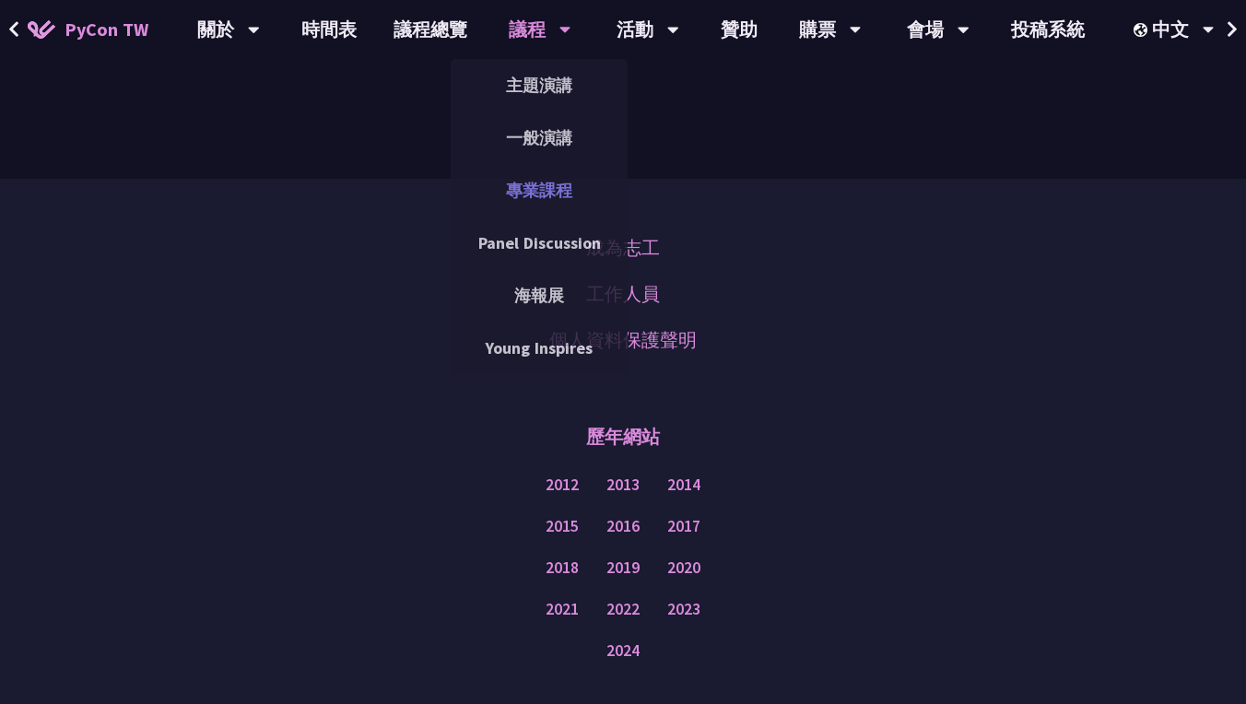
click at [548, 188] on link "專業課程" at bounding box center [539, 190] width 177 height 43
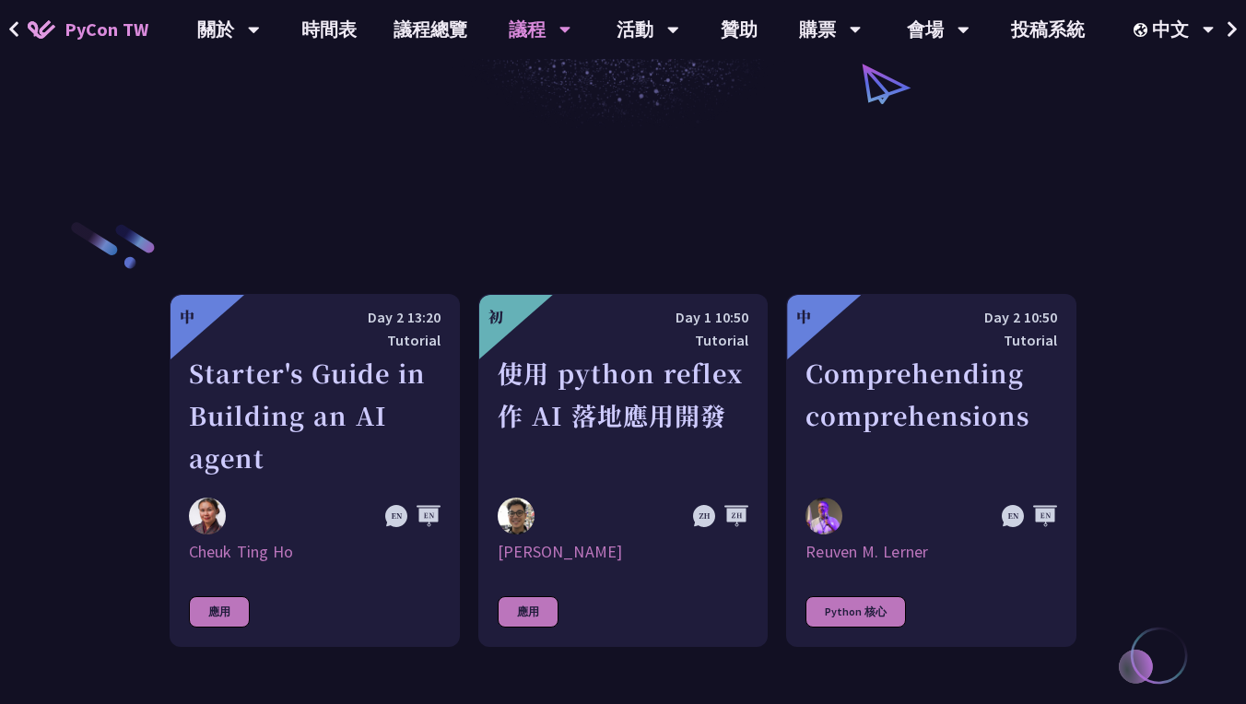
scroll to position [499, 0]
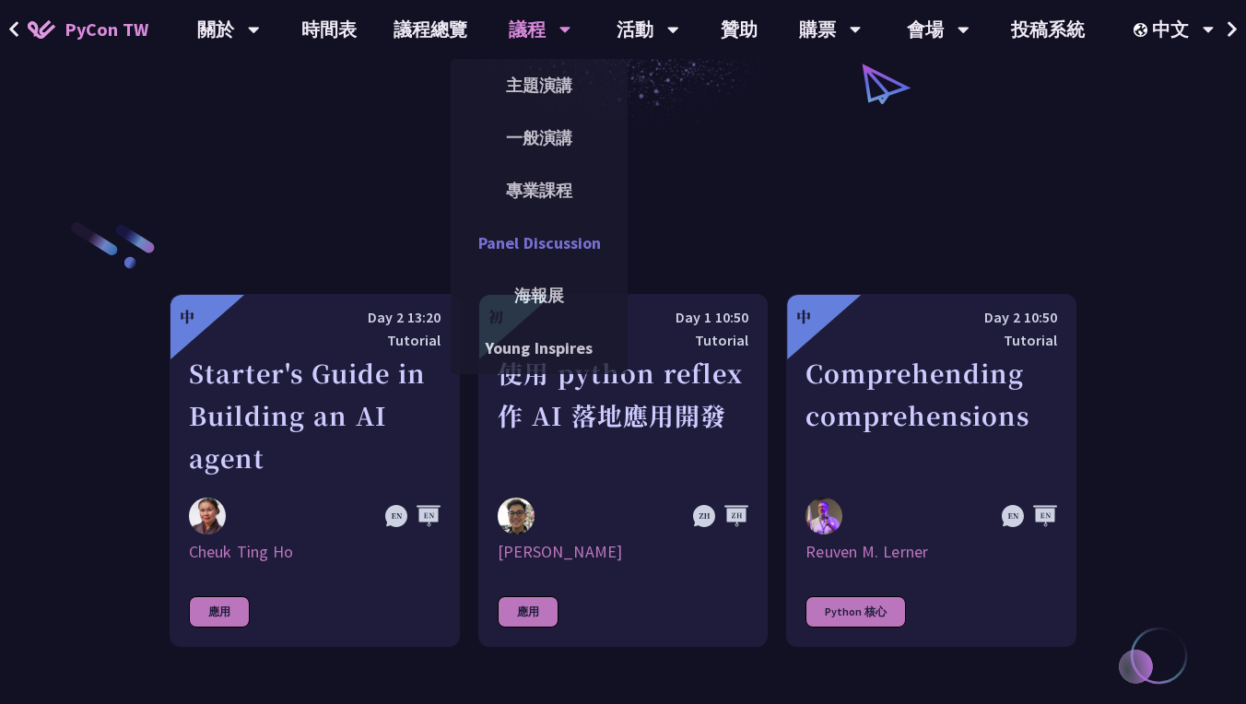
click at [572, 242] on link "Panel Discussion" at bounding box center [539, 242] width 177 height 43
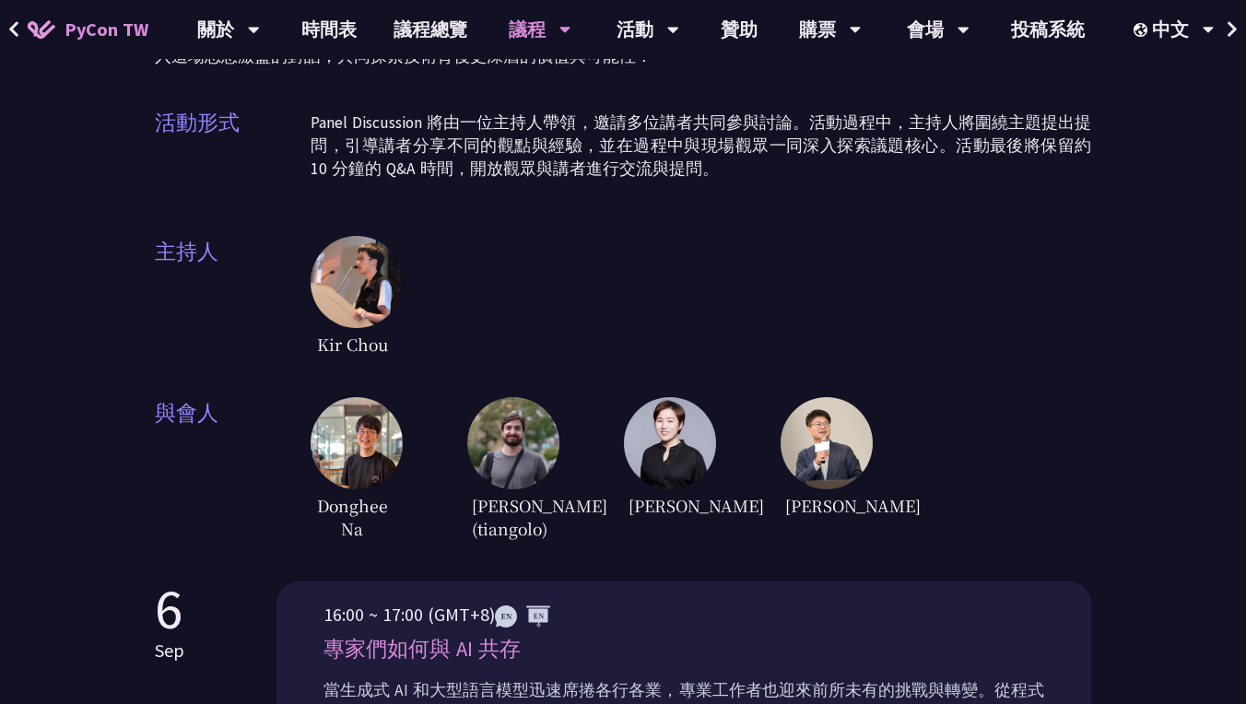
scroll to position [316, 0]
click at [347, 278] on img at bounding box center [357, 283] width 92 height 92
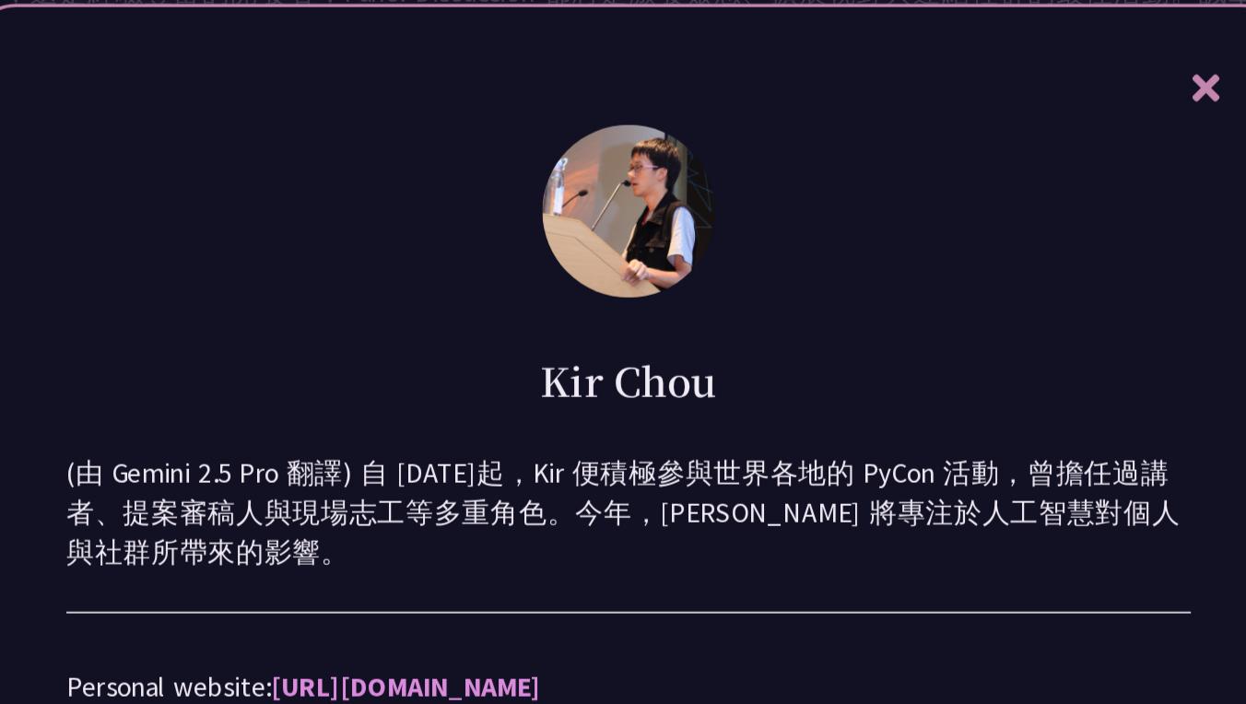
scroll to position [257, 0]
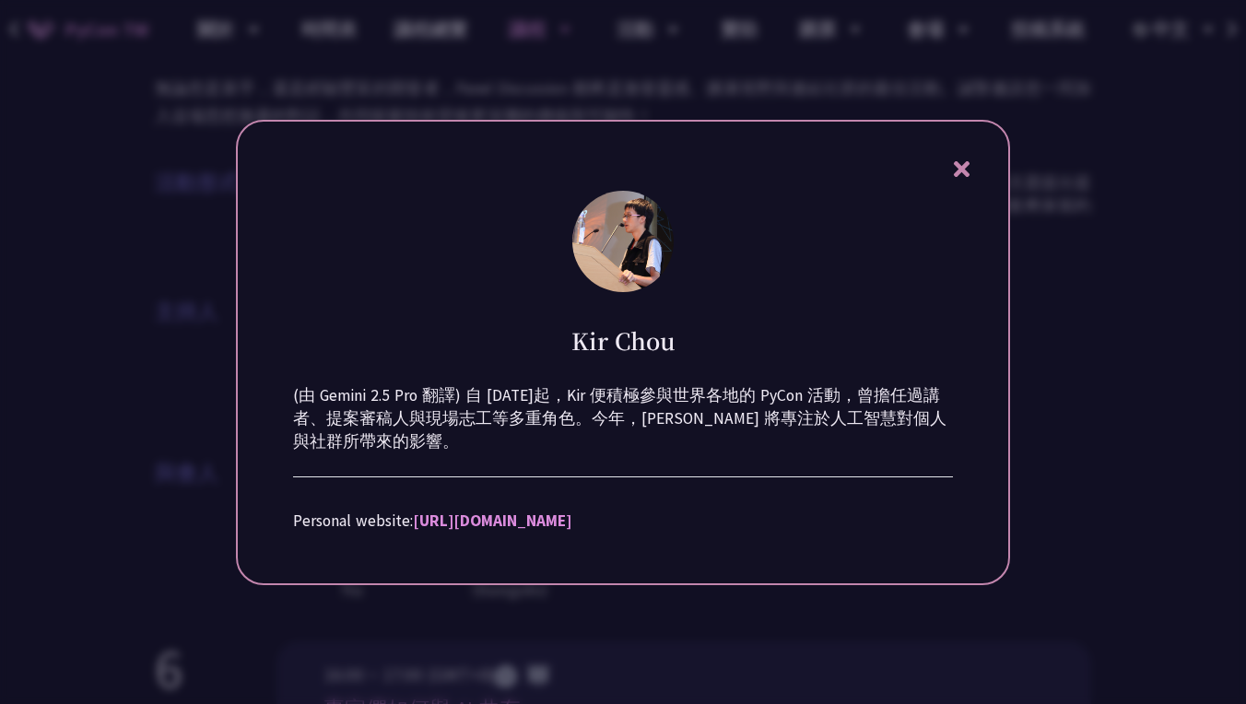
click at [13, 338] on div at bounding box center [623, 352] width 1246 height 704
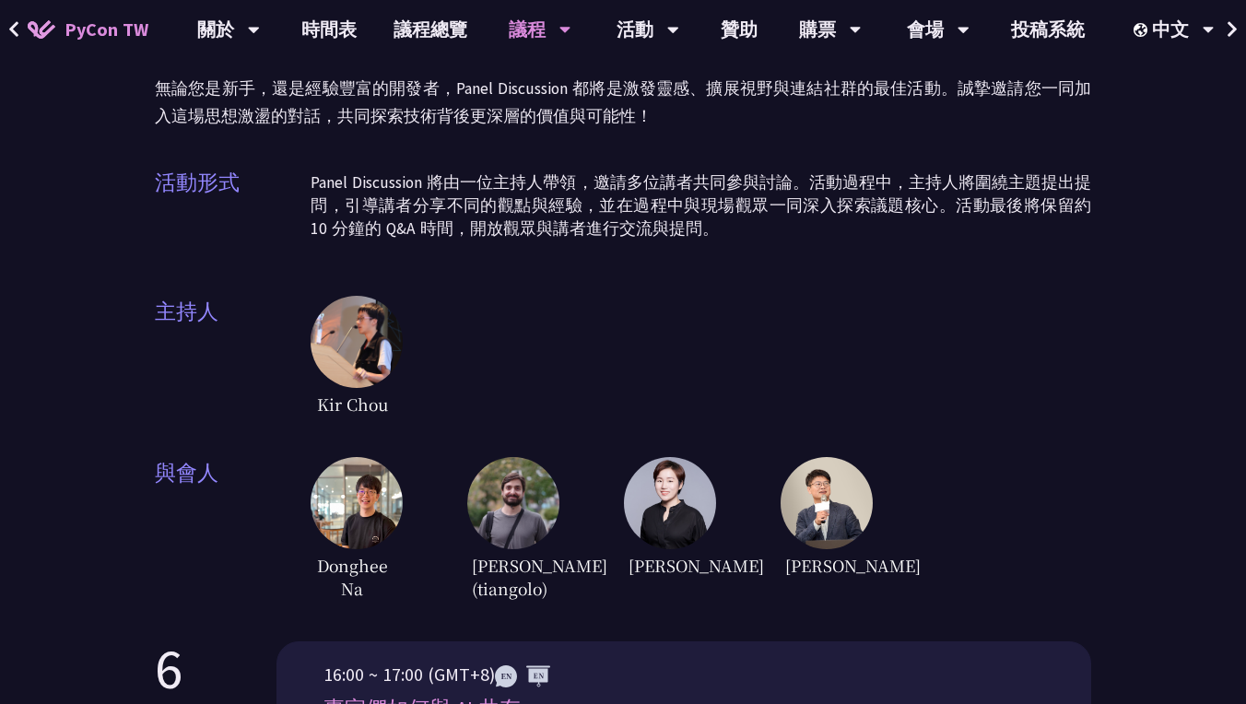
click at [330, 462] on img at bounding box center [357, 503] width 92 height 92
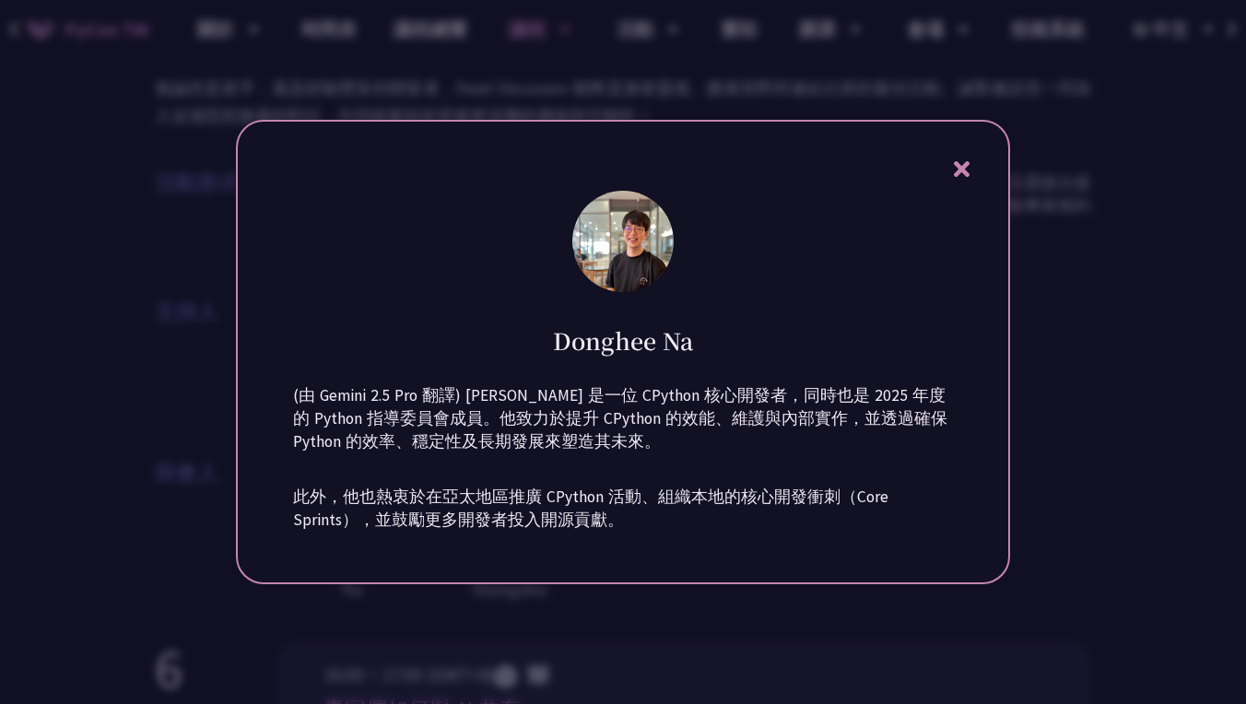
click at [185, 420] on div at bounding box center [623, 352] width 1246 height 704
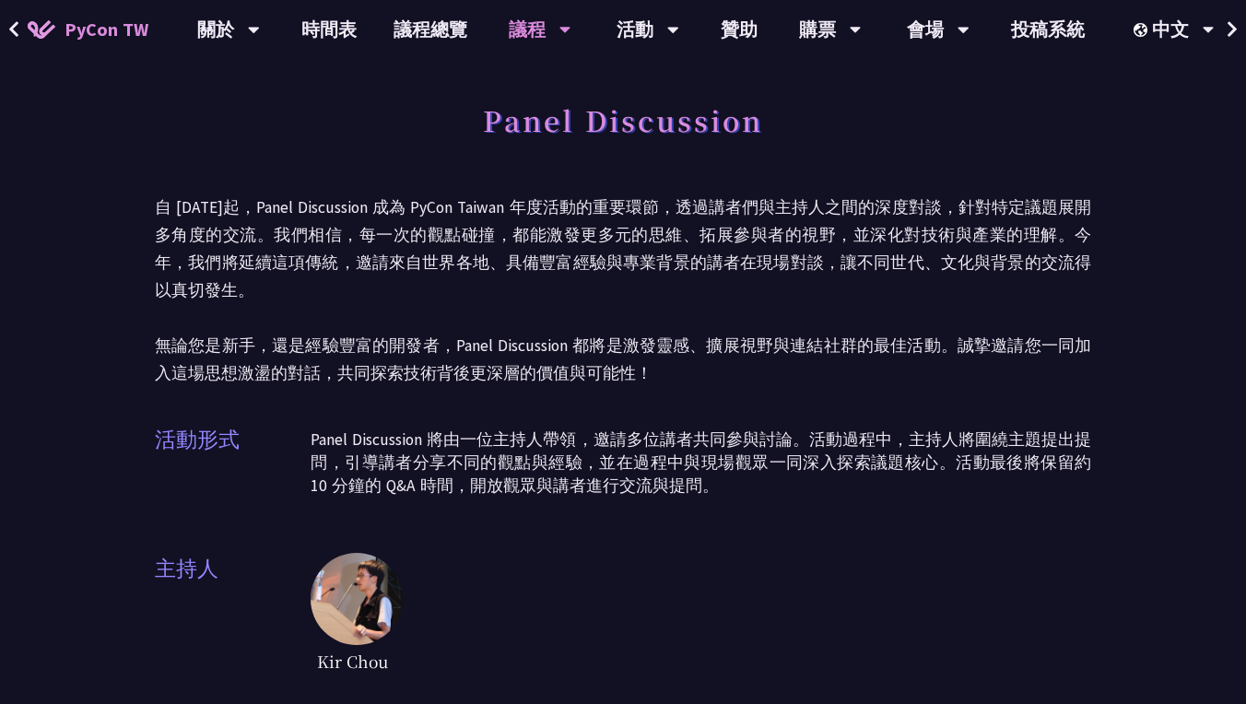
scroll to position [0, 0]
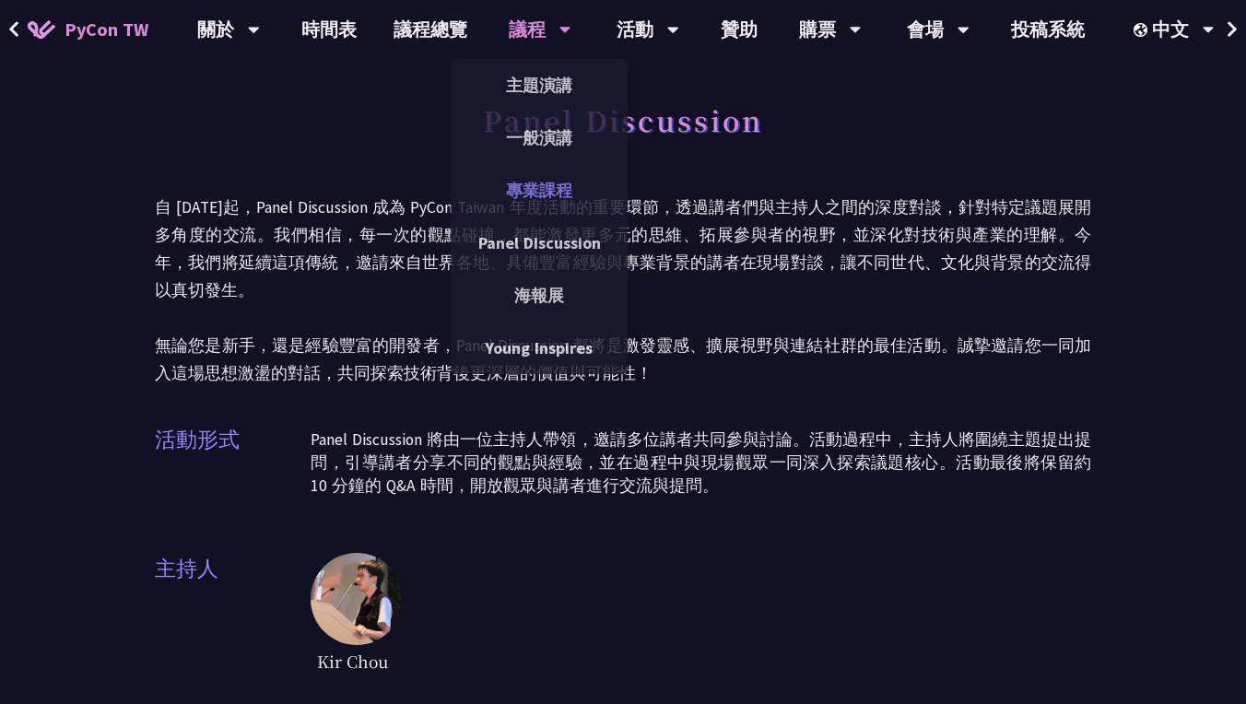
click at [530, 190] on link "專業課程" at bounding box center [539, 190] width 177 height 43
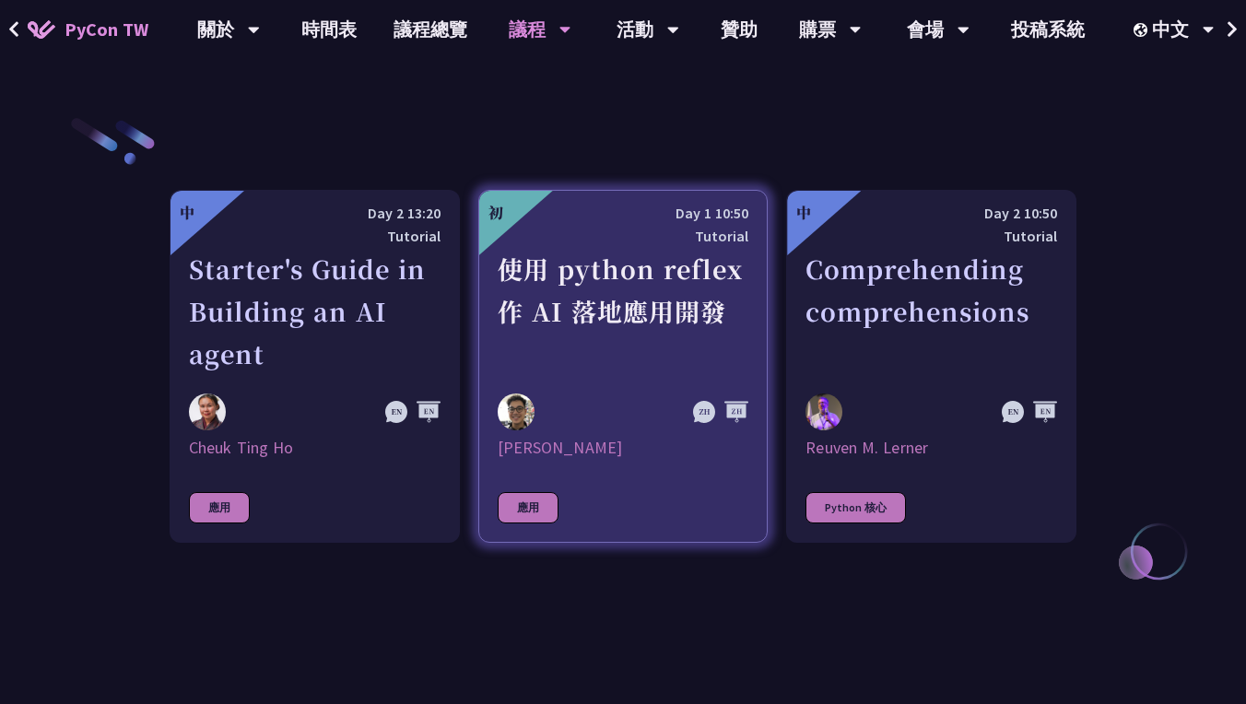
scroll to position [564, 0]
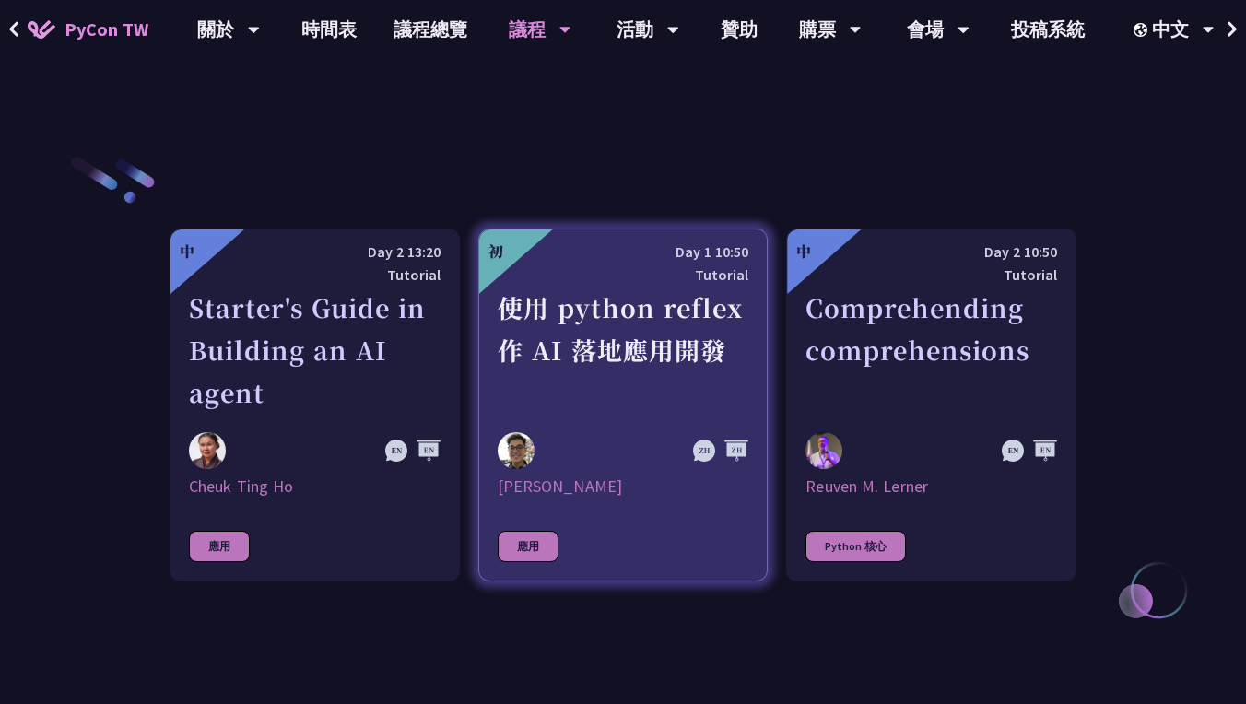
click at [533, 495] on div "Milo Chen" at bounding box center [624, 487] width 252 height 22
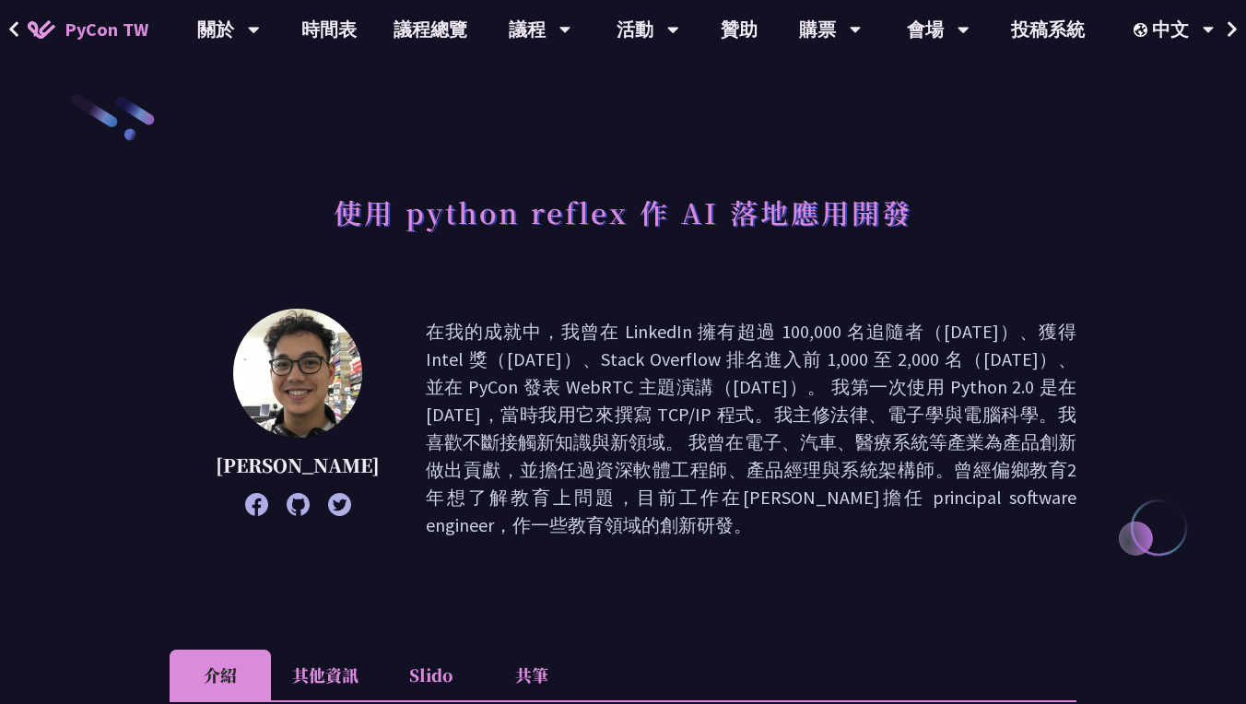
click at [288, 510] on icon at bounding box center [298, 504] width 23 height 23
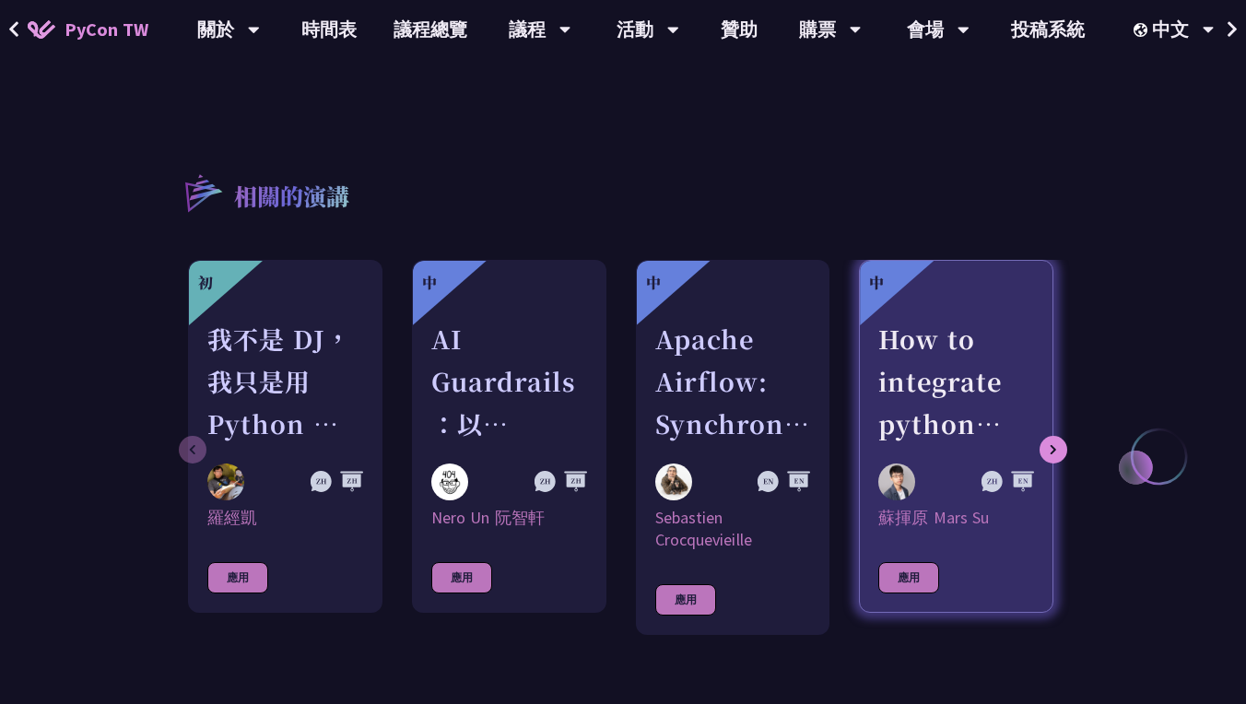
scroll to position [1717, 0]
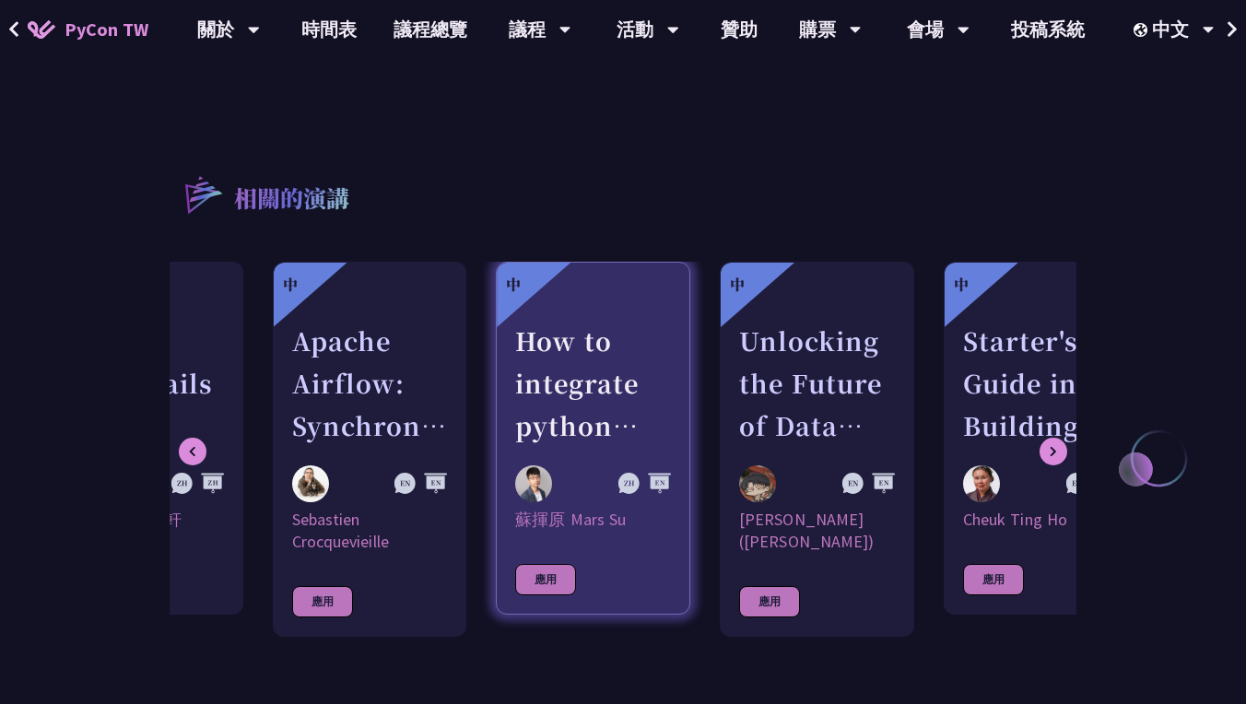
click at [554, 390] on div "How to integrate python tools with Apache Iceberg to build ETLT pipeline on Shi…" at bounding box center [593, 383] width 156 height 127
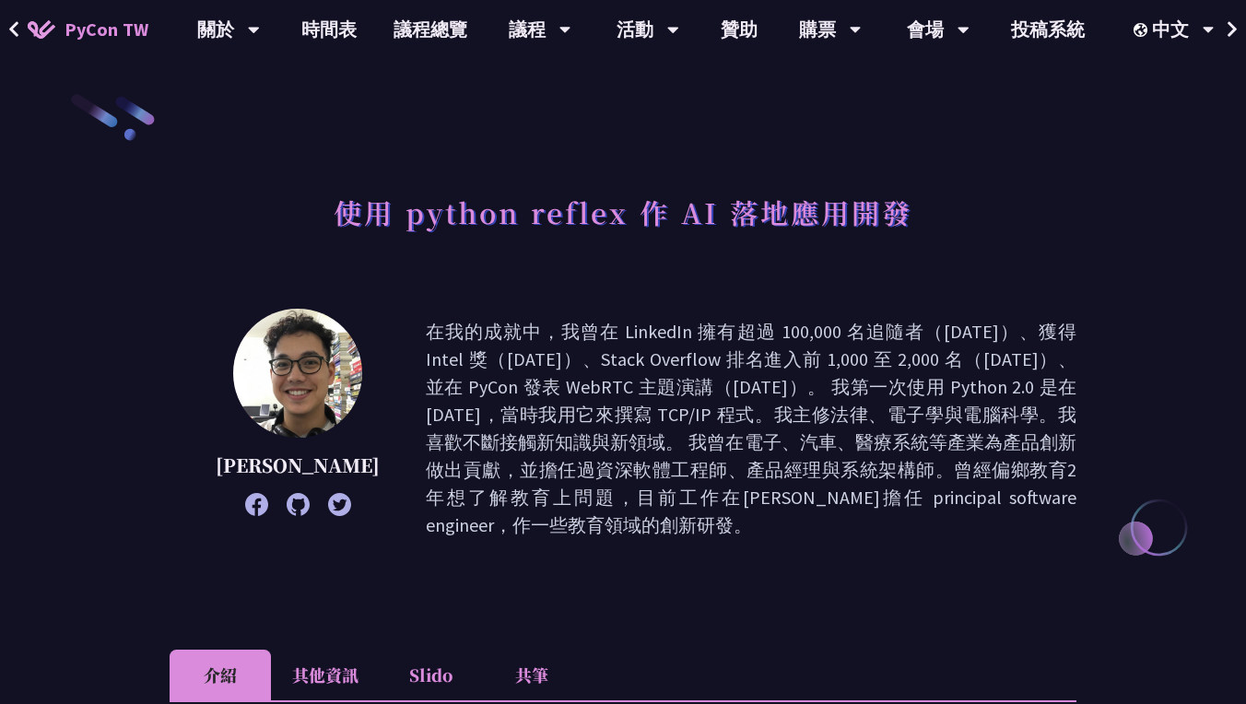
scroll to position [0, 0]
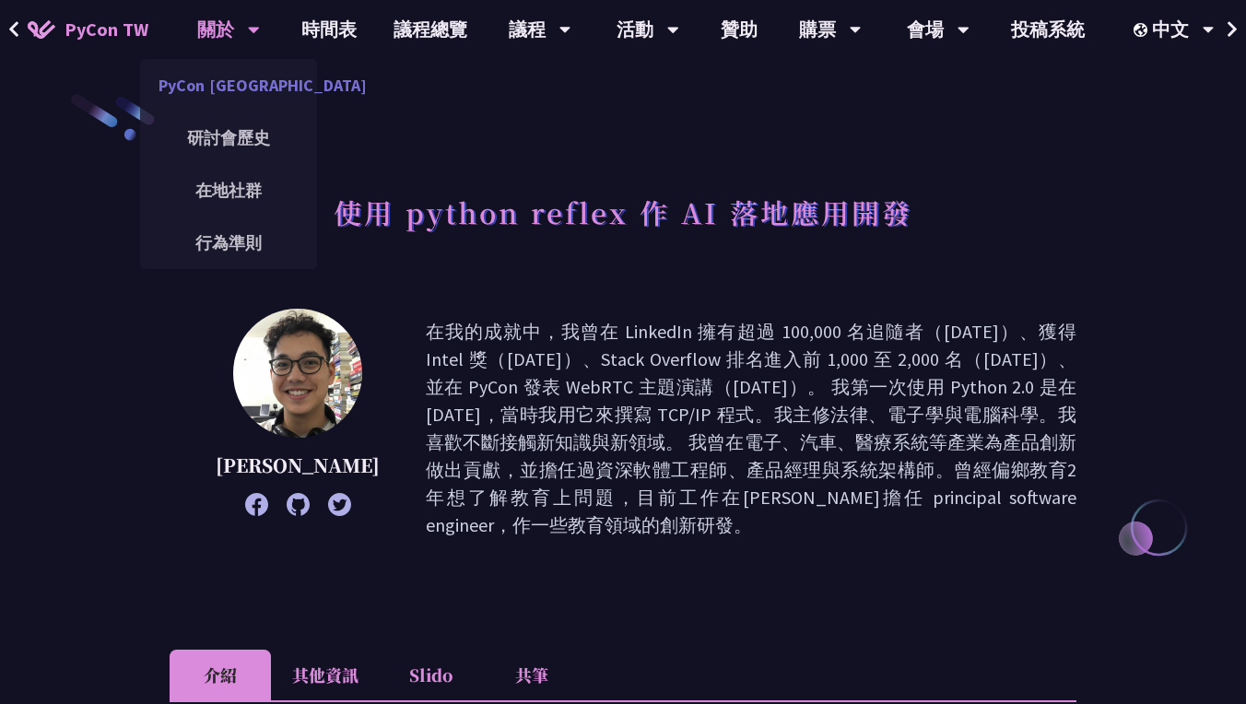
click at [243, 75] on link "PyCon [GEOGRAPHIC_DATA]" at bounding box center [228, 85] width 177 height 43
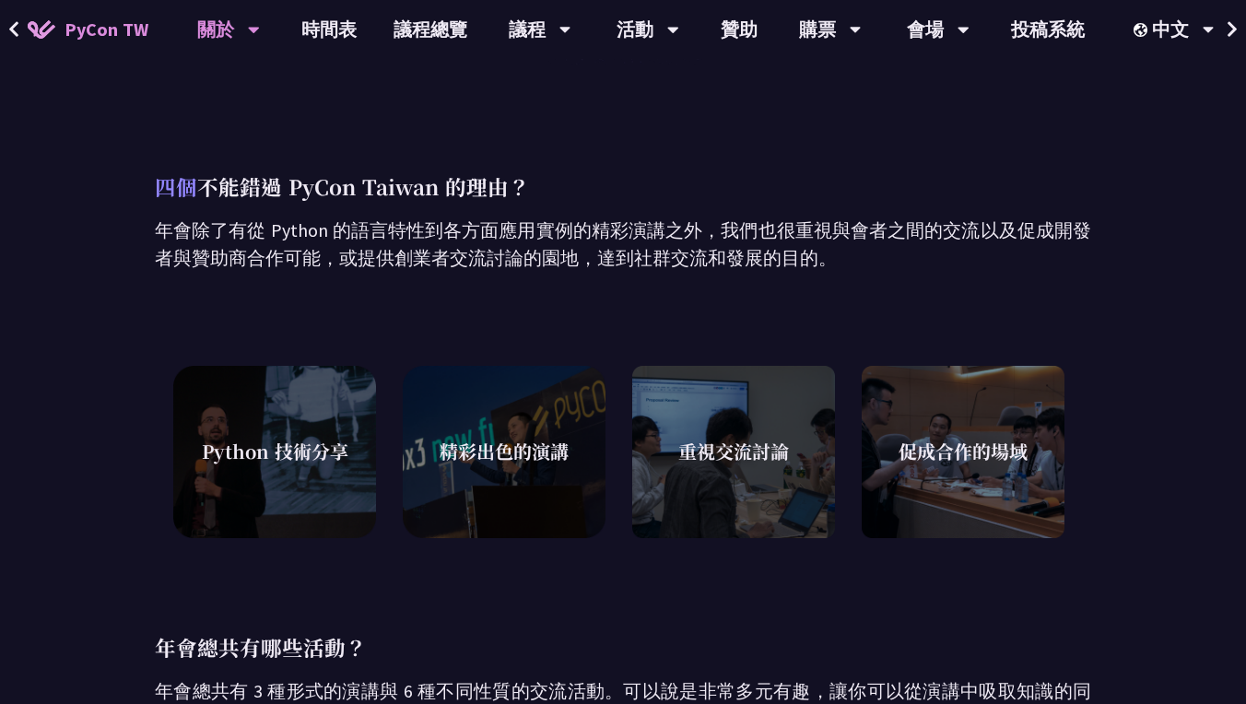
scroll to position [537, 0]
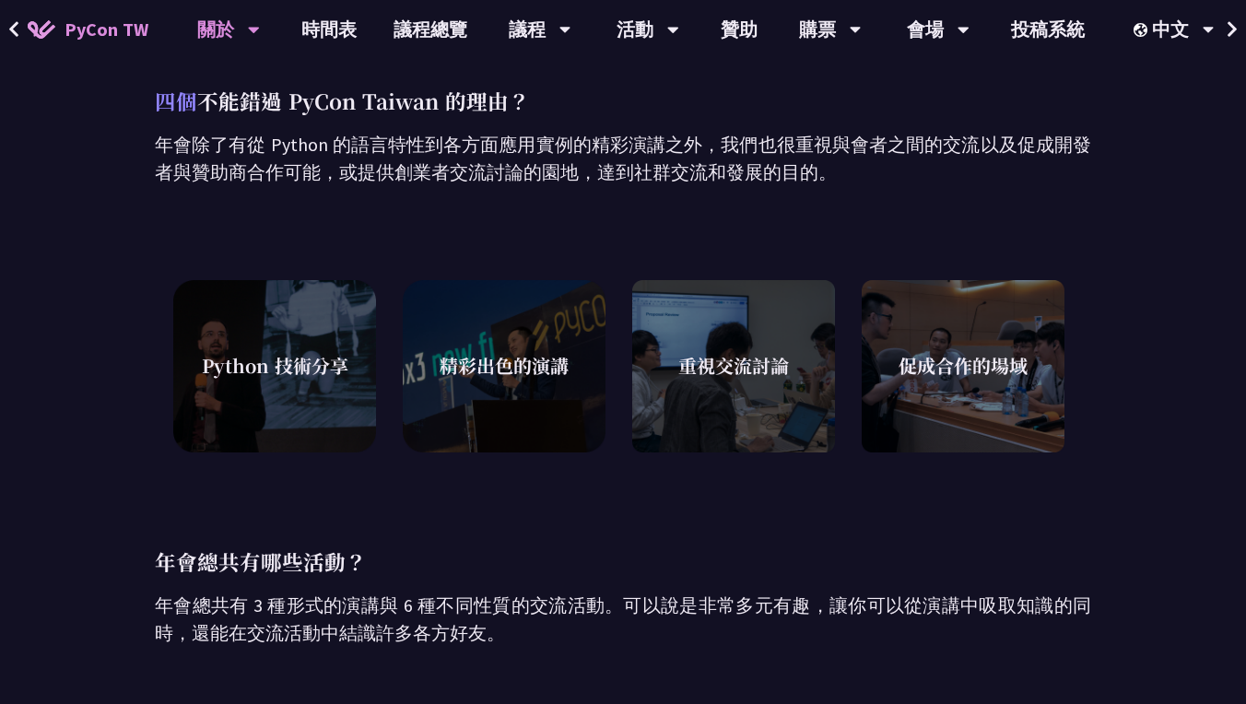
click at [299, 344] on div "Python 技術分享" at bounding box center [274, 366] width 203 height 184
click at [500, 350] on div "精彩出色的演講" at bounding box center [504, 366] width 203 height 184
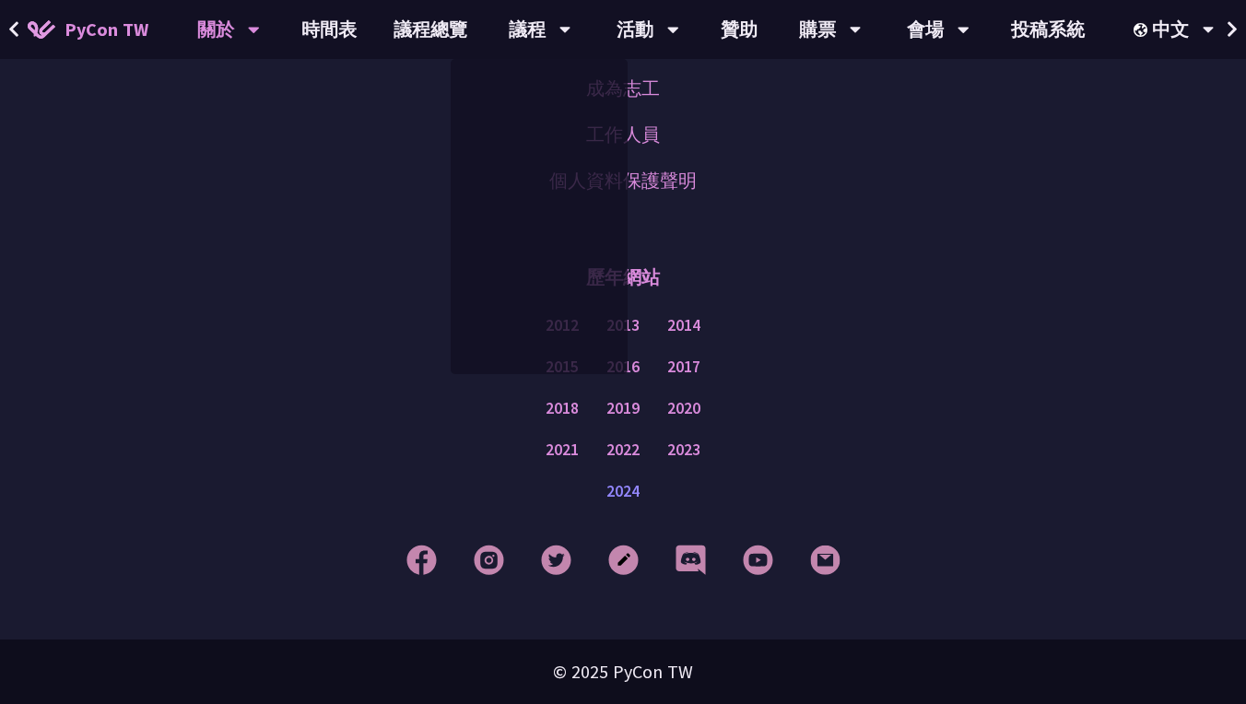
scroll to position [1605, 0]
click at [623, 492] on link "2024" at bounding box center [622, 491] width 33 height 23
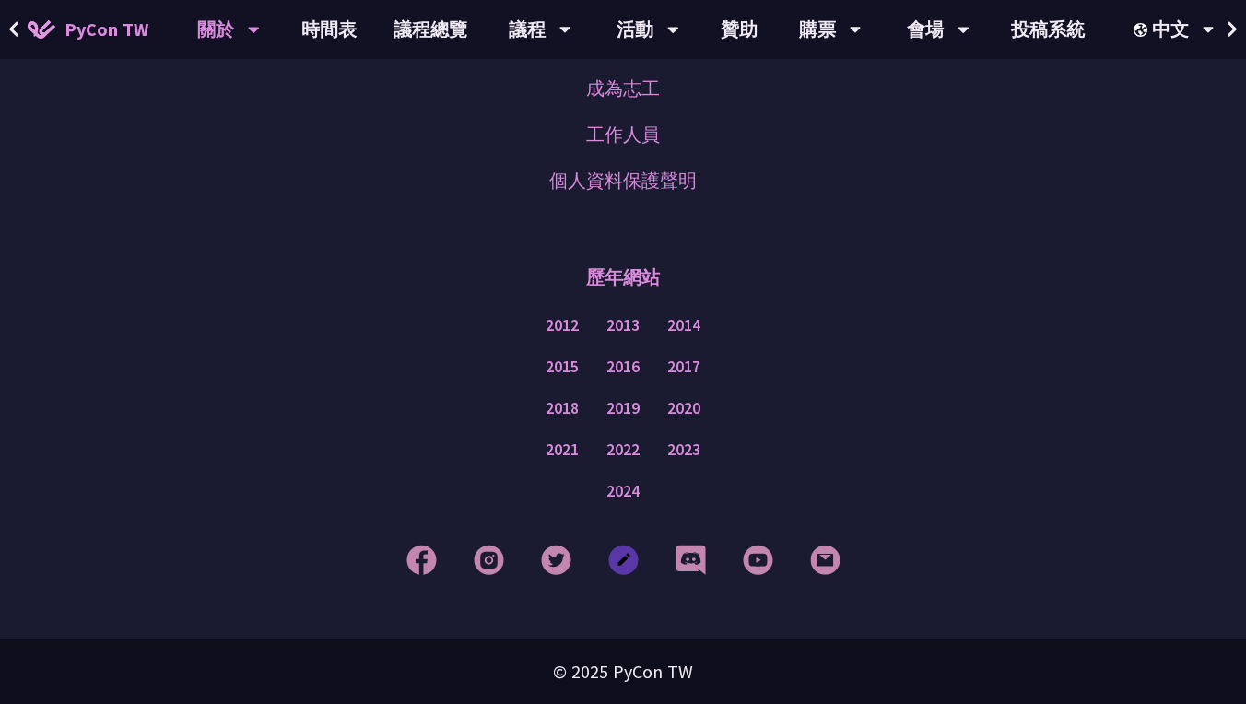
click at [633, 565] on img at bounding box center [623, 560] width 30 height 30
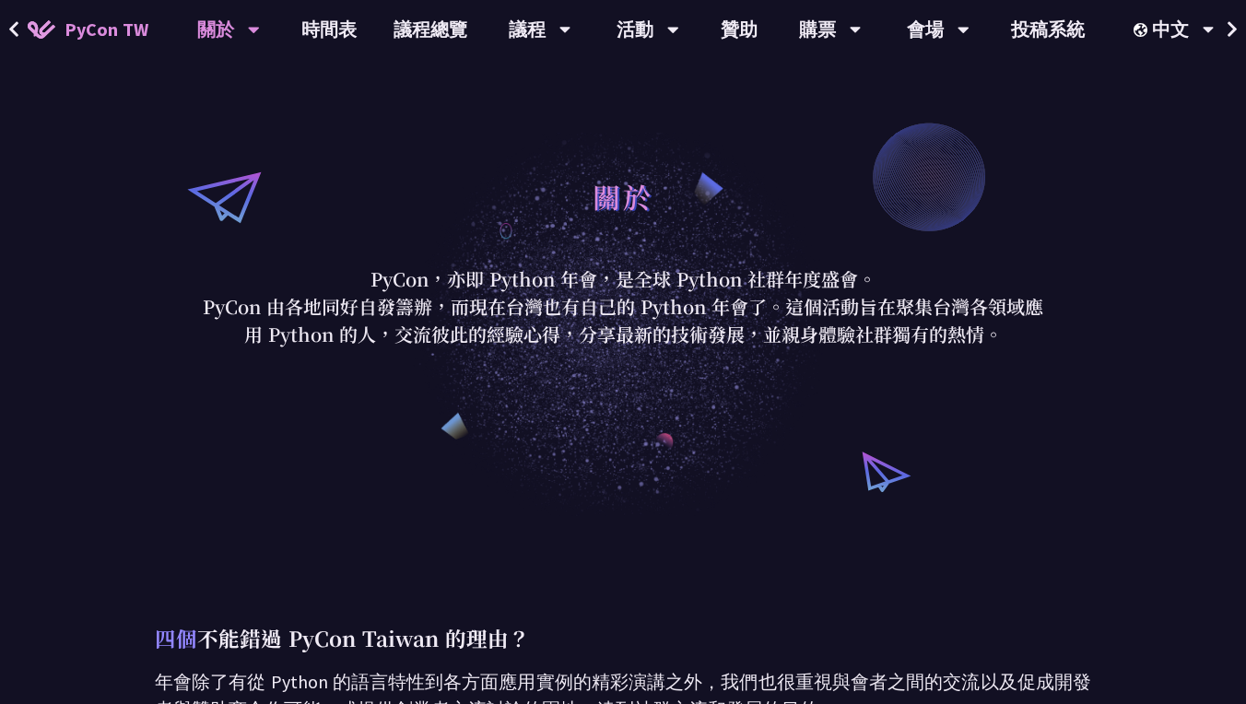
scroll to position [0, 0]
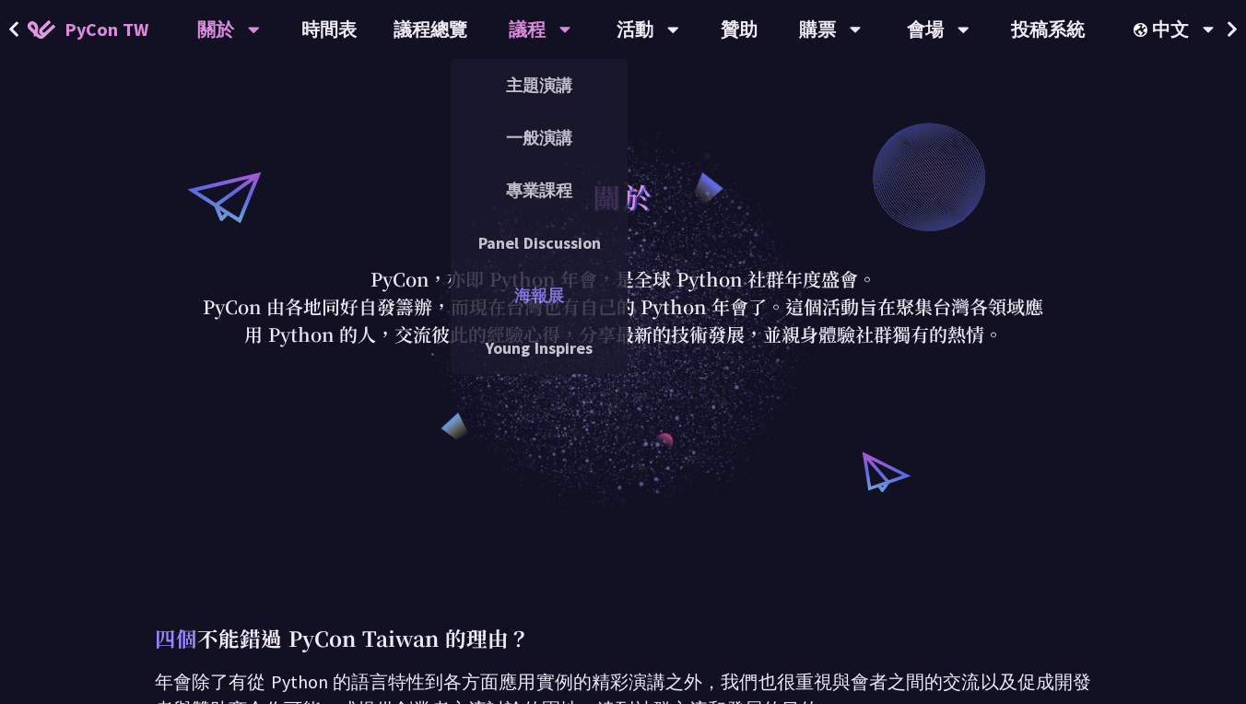
click at [551, 298] on link "海報展" at bounding box center [539, 295] width 177 height 43
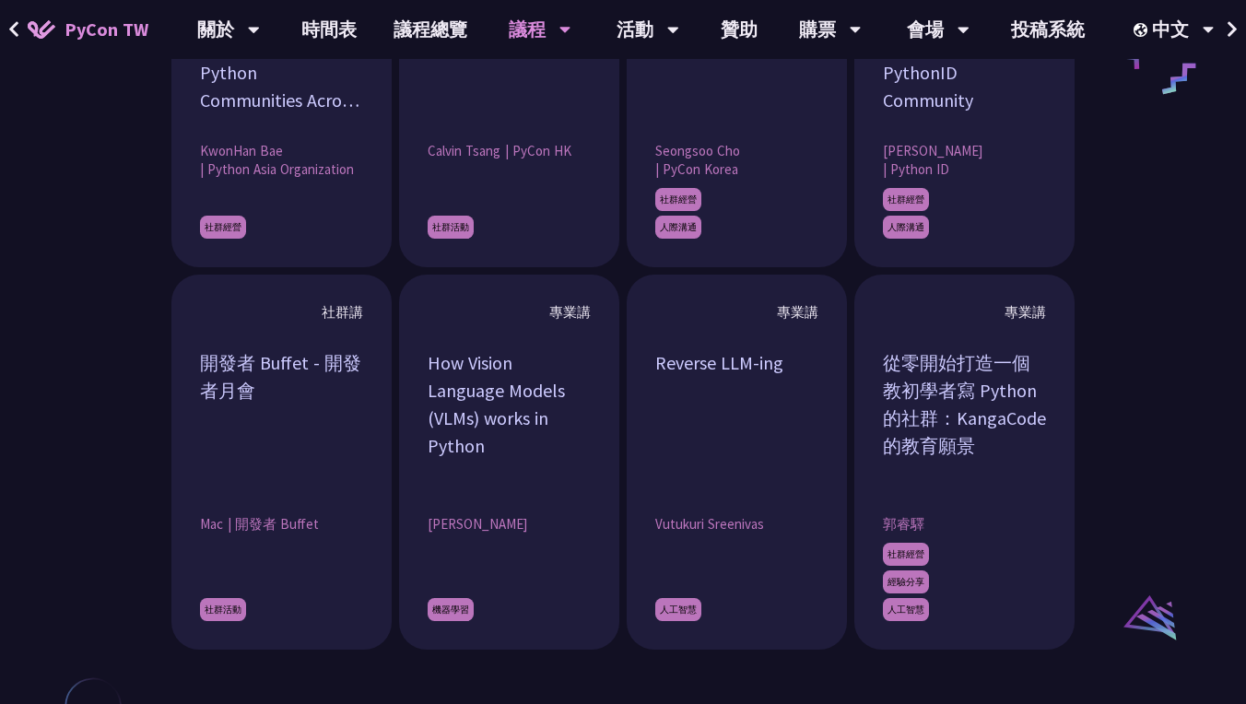
scroll to position [1697, 0]
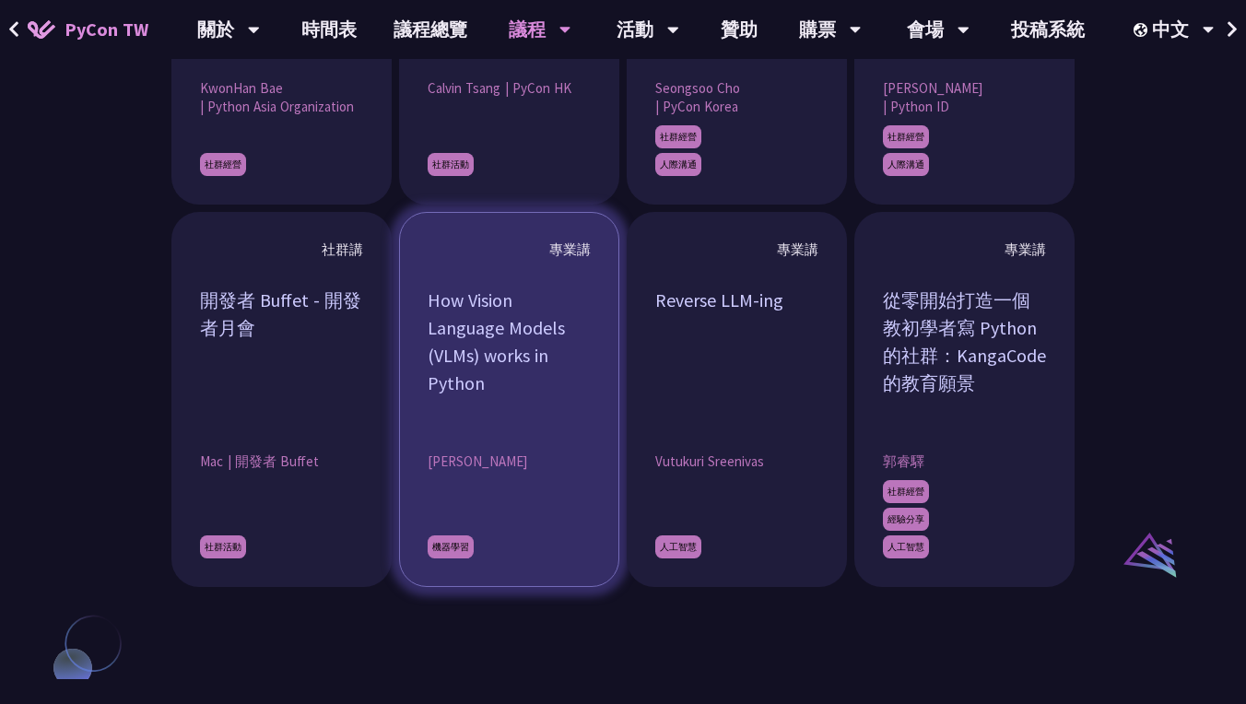
click at [515, 347] on div "How Vision Language Models (VLMs) works in Python" at bounding box center [509, 356] width 163 height 138
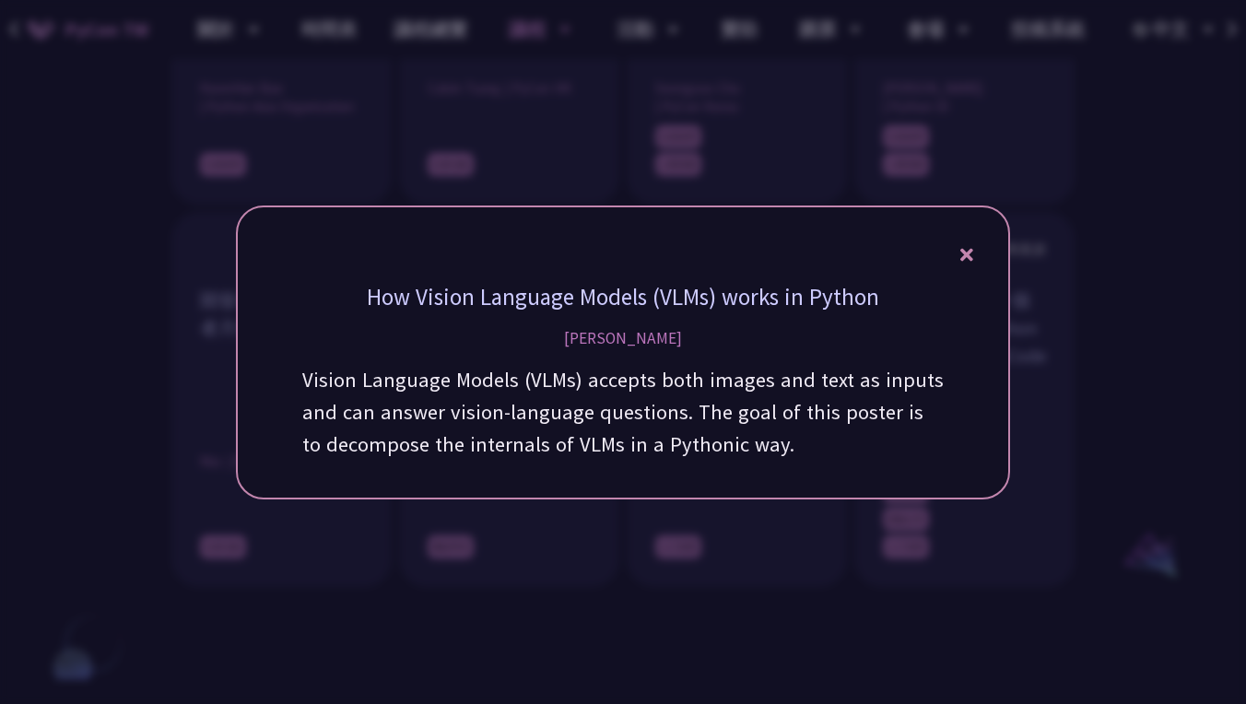
click at [195, 455] on div at bounding box center [623, 352] width 1246 height 704
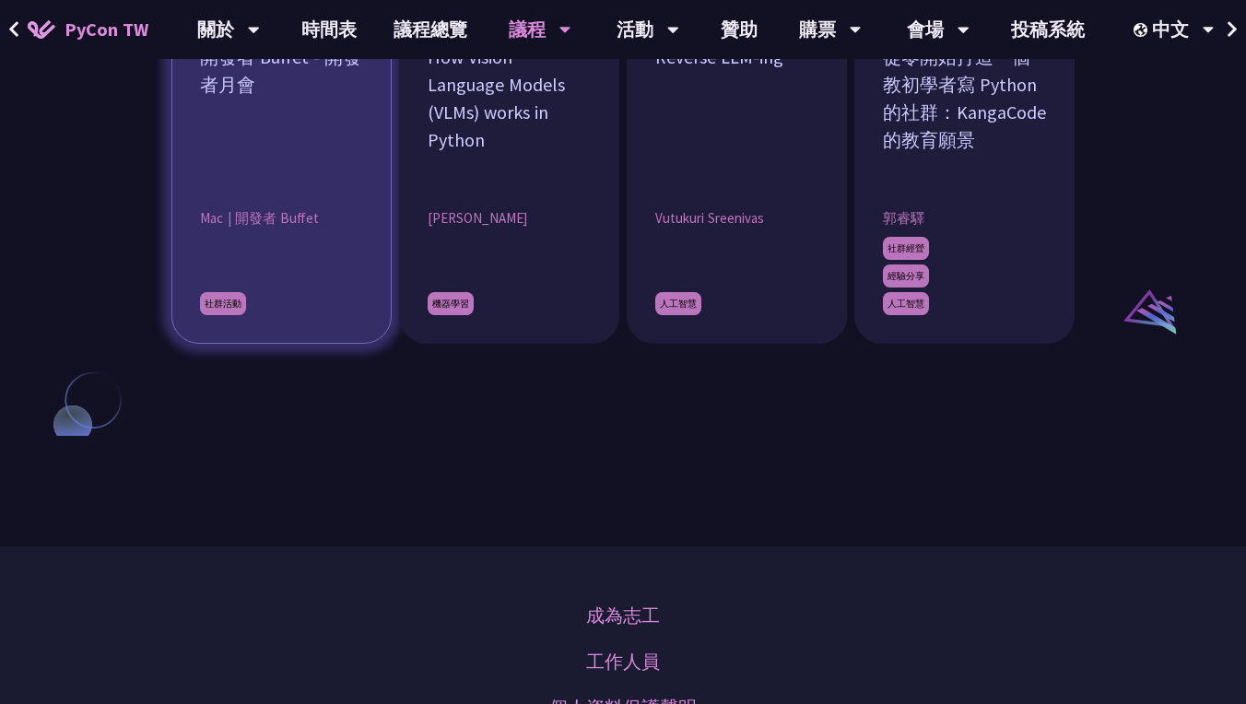
scroll to position [2317, 0]
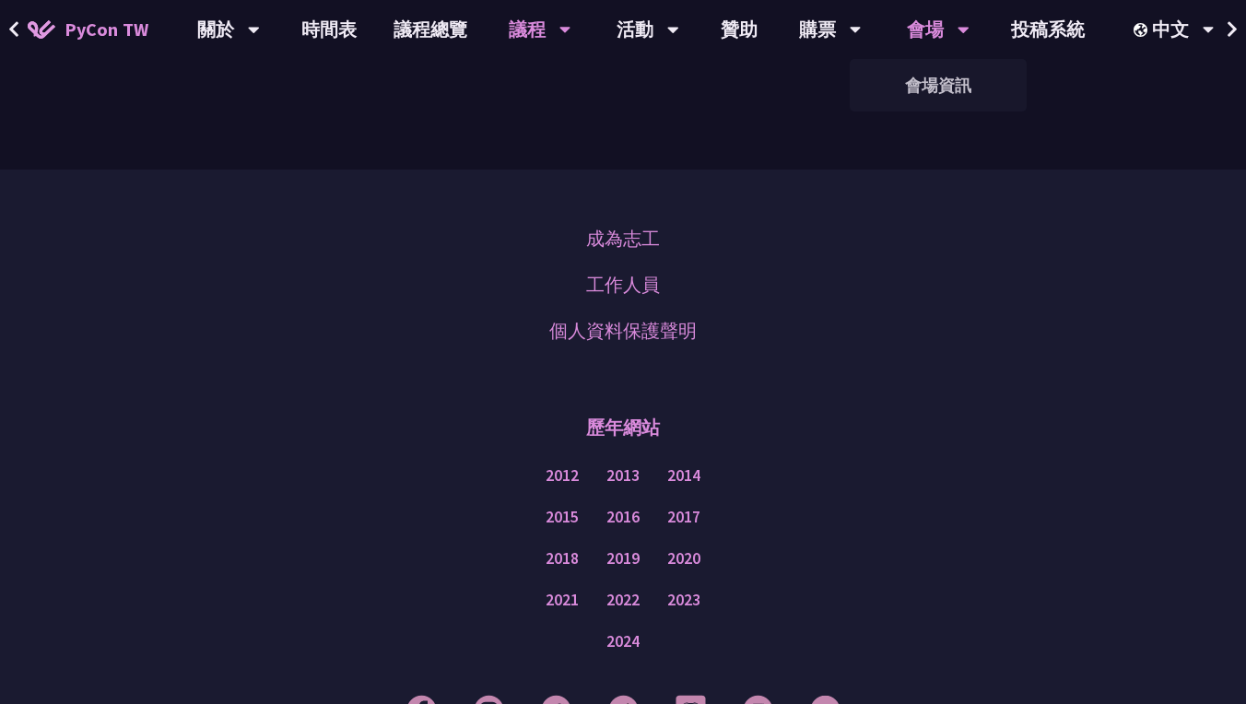
click at [887, 47] on div "會場 會場資訊" at bounding box center [938, 29] width 109 height 59
click at [873, 94] on link "會場資訊" at bounding box center [938, 85] width 177 height 43
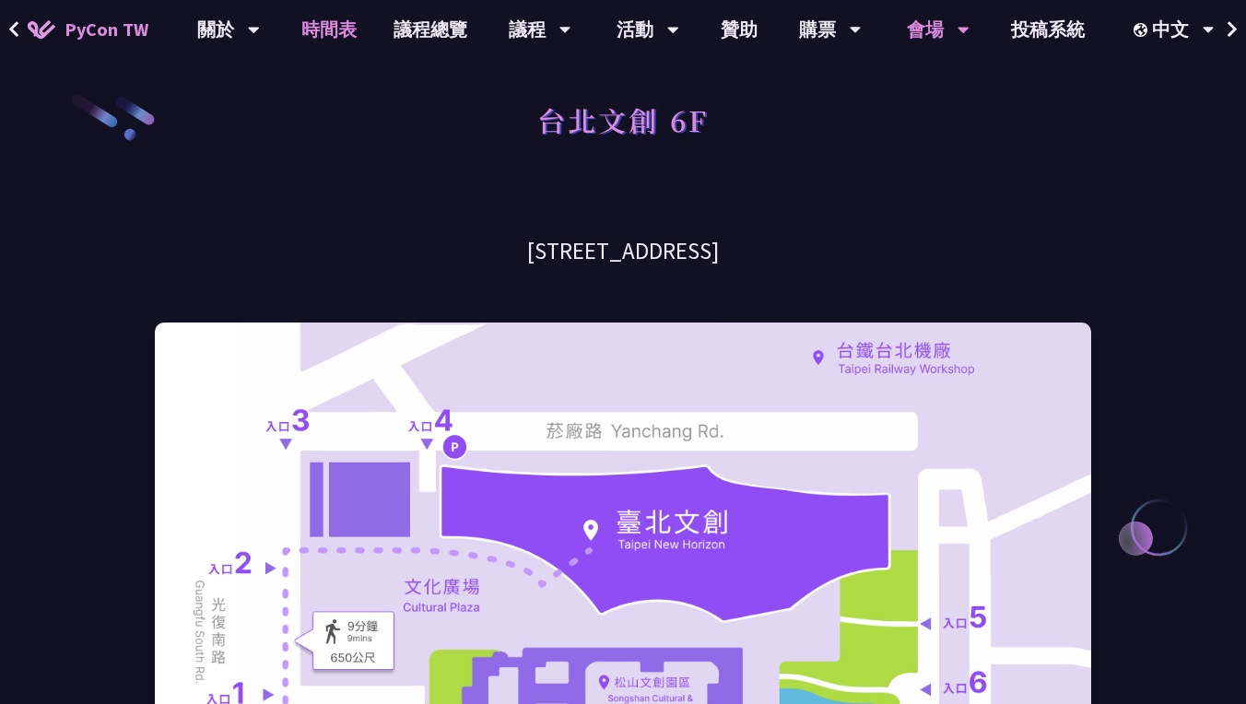
click at [333, 38] on link "時間表" at bounding box center [329, 29] width 92 height 59
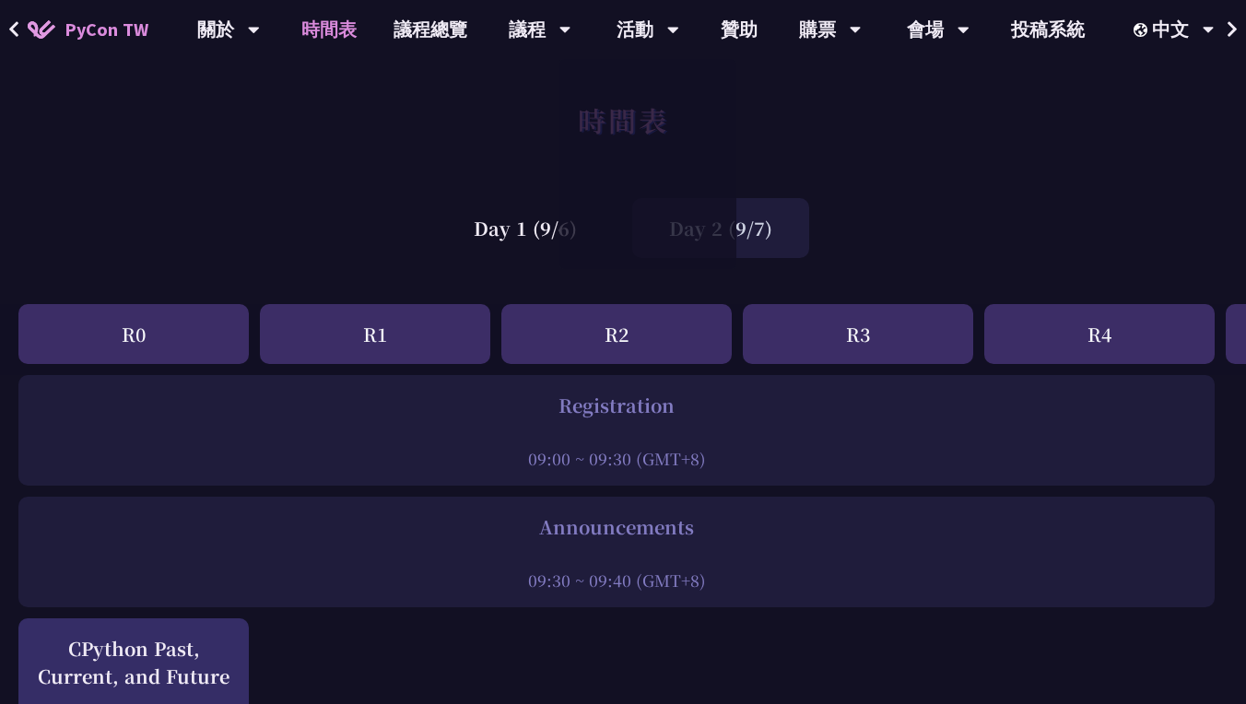
click at [770, 206] on div "Day 2 (9/7)" at bounding box center [720, 228] width 177 height 60
click at [769, 207] on div "Day 2 (9/7)" at bounding box center [720, 228] width 177 height 60
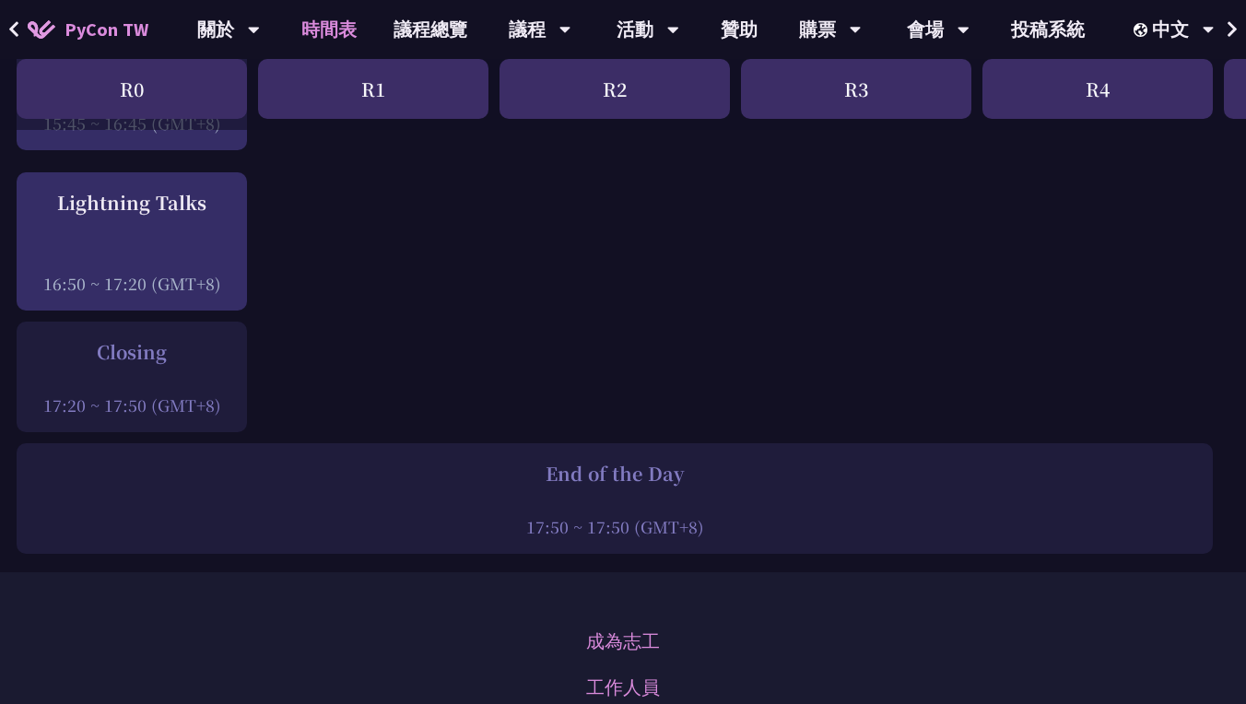
scroll to position [2267, 2]
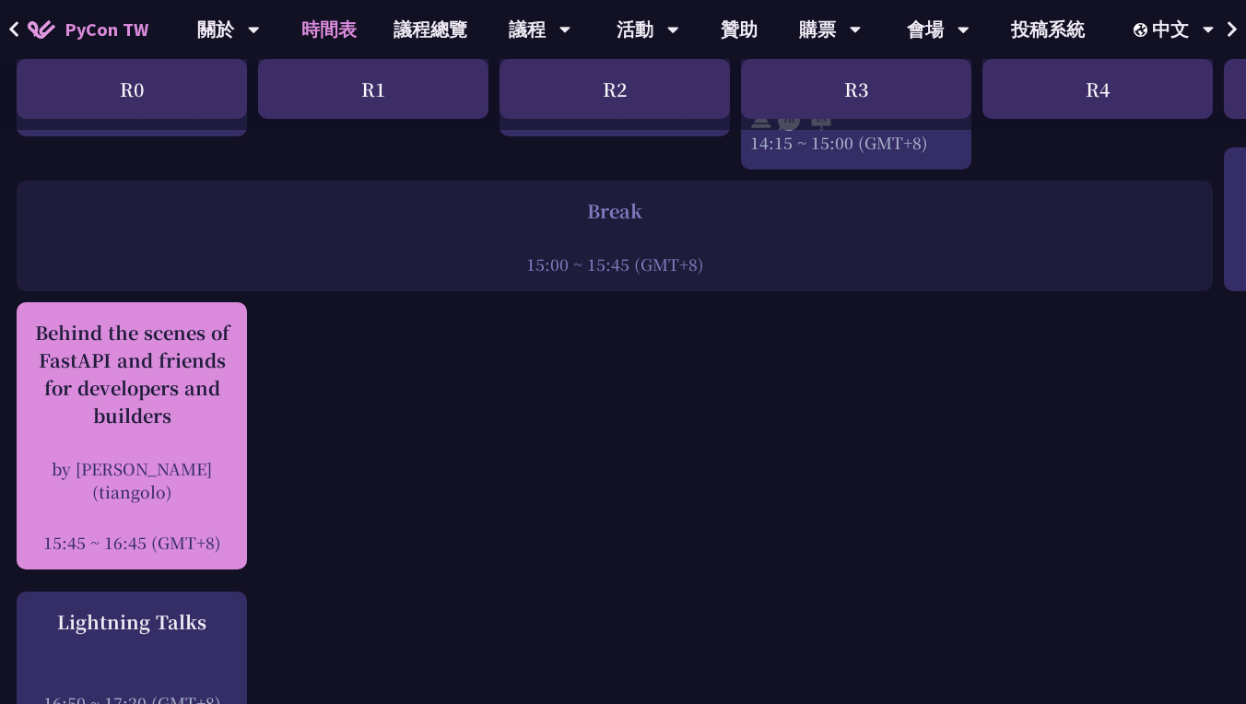
click at [221, 398] on div "Behind the scenes of FastAPI and friends for developers and builders" at bounding box center [132, 374] width 212 height 111
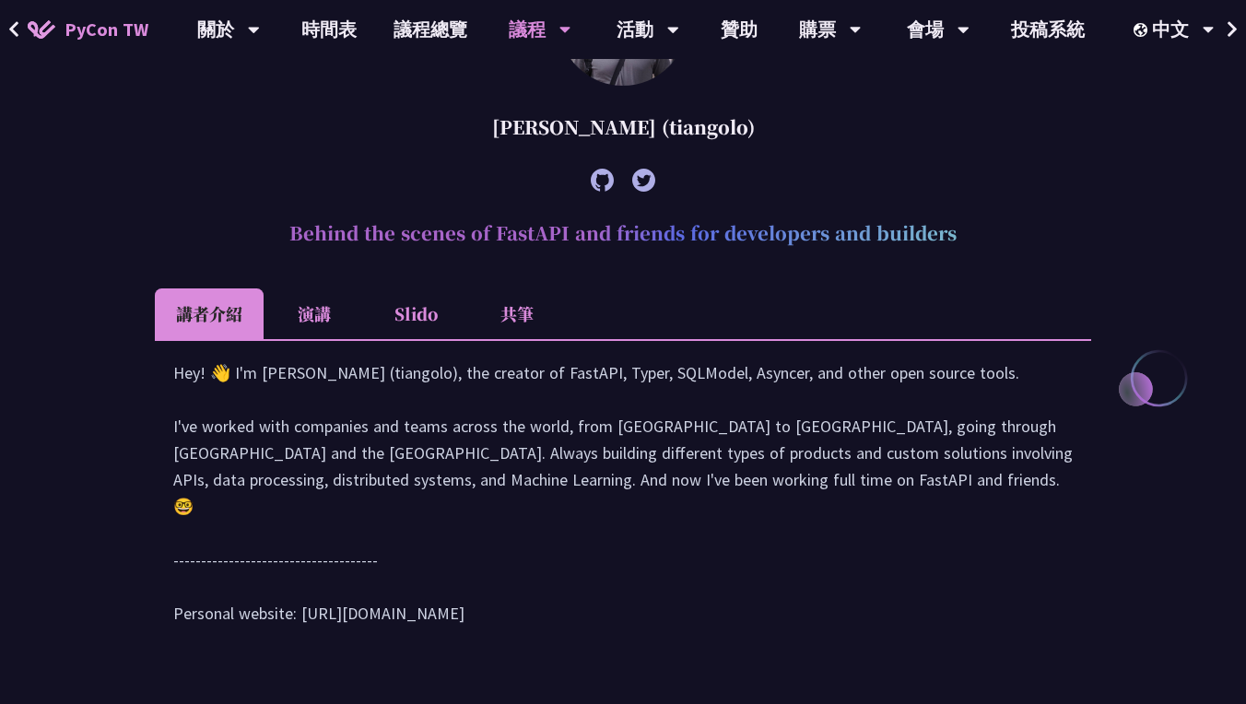
scroll to position [534, 0]
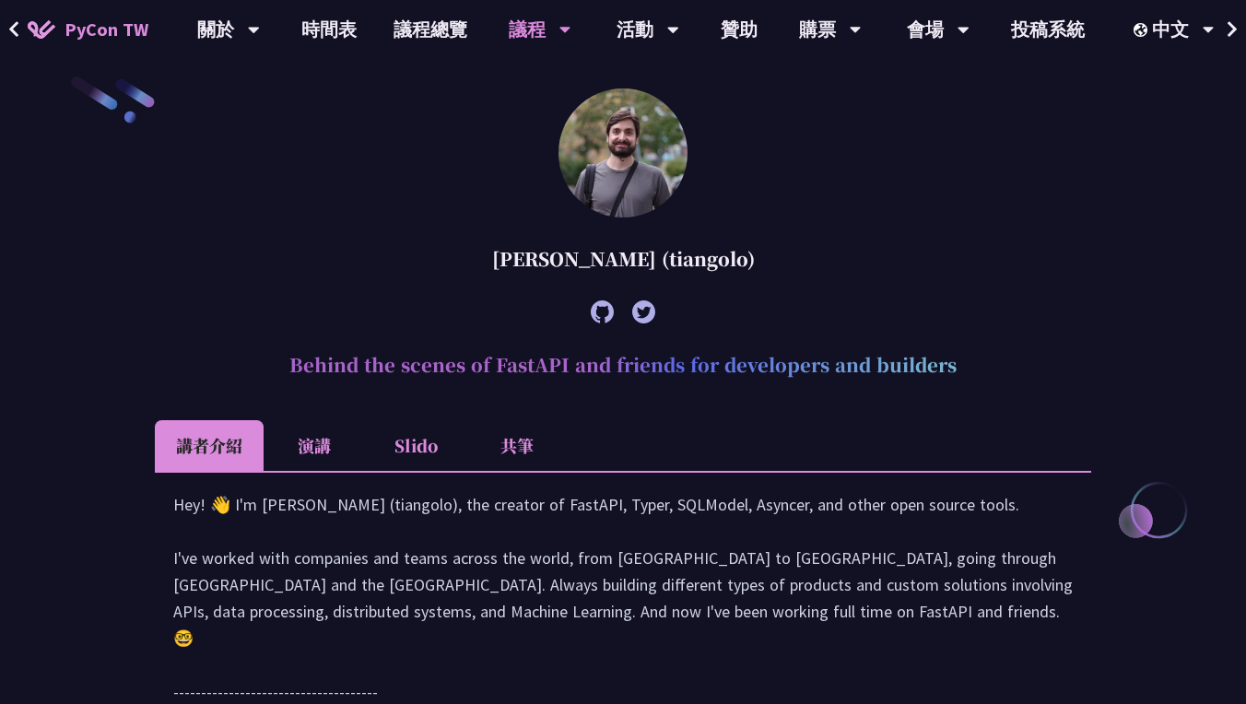
click at [429, 450] on li "Slido" at bounding box center [415, 445] width 101 height 51
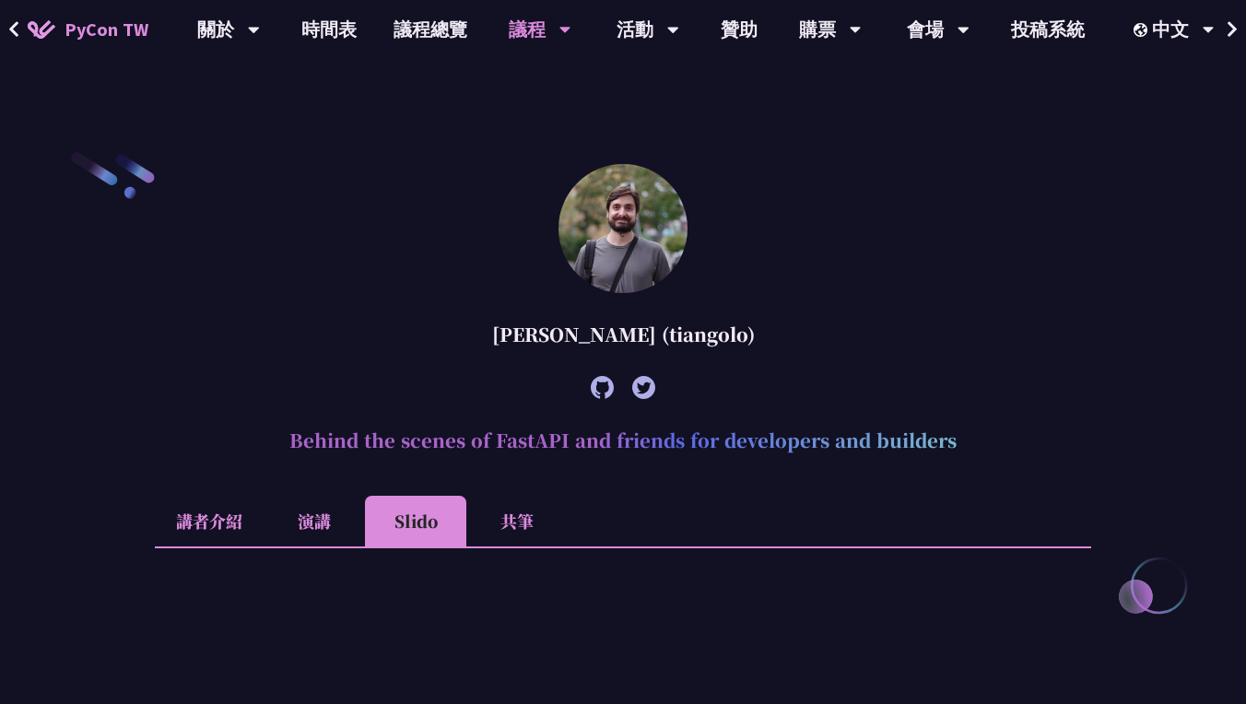
scroll to position [736, 0]
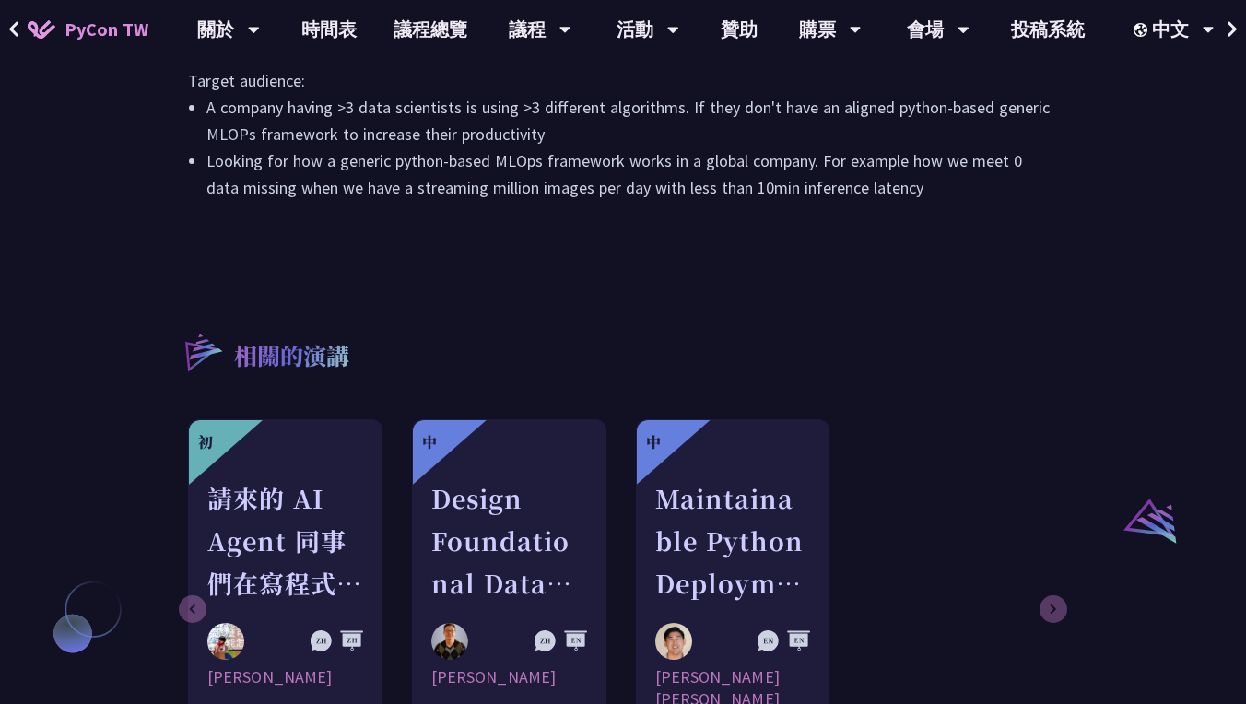
scroll to position [1192, 0]
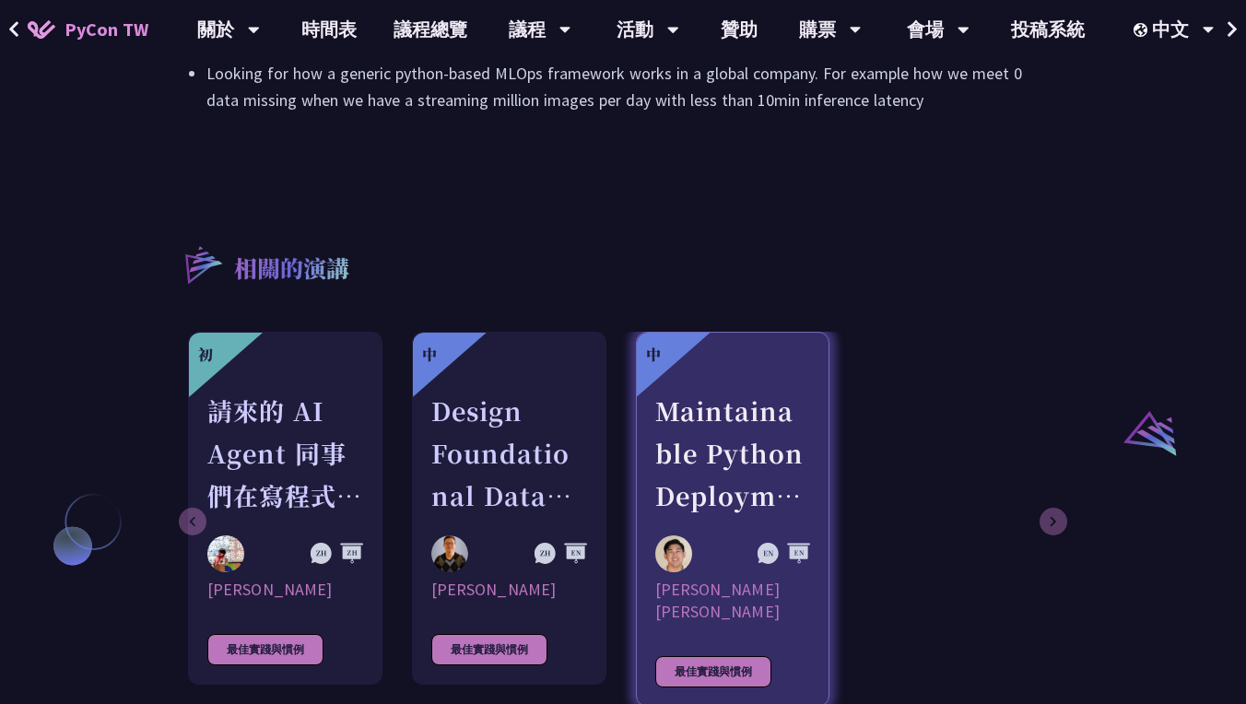
drag, startPoint x: 707, startPoint y: 449, endPoint x: 707, endPoint y: 404, distance: 45.2
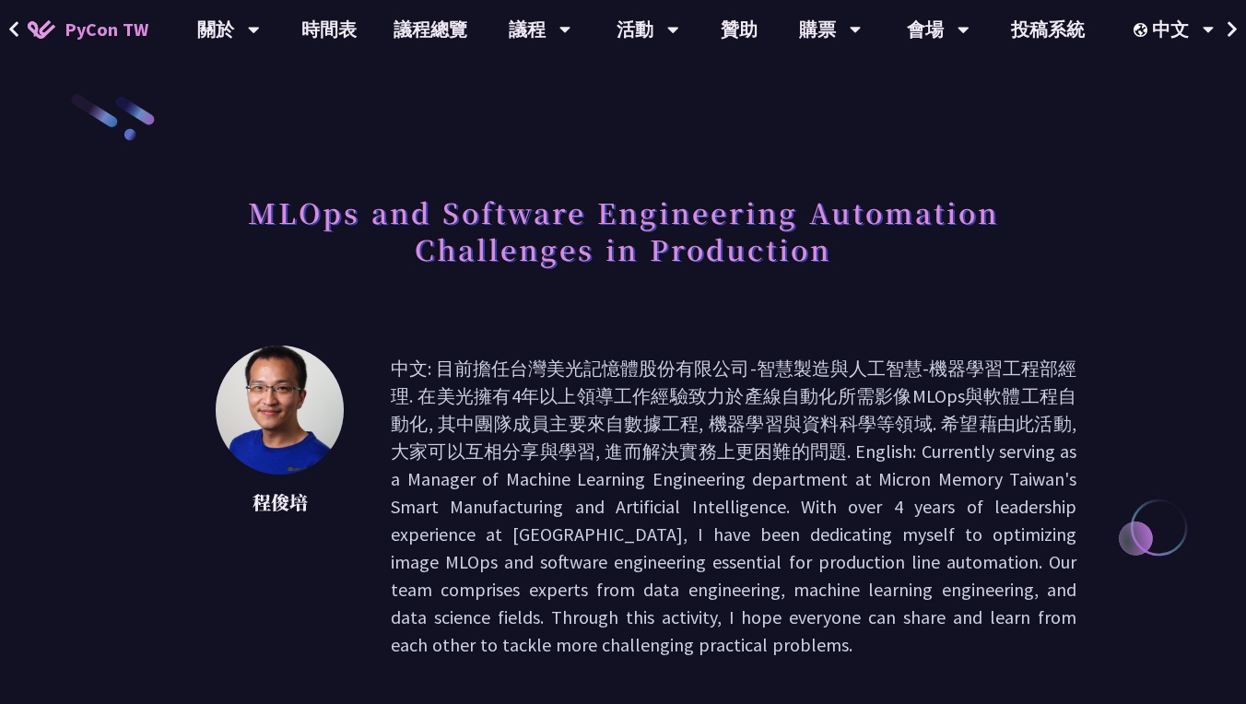
scroll to position [-2, 0]
